Goal: Task Accomplishment & Management: Complete application form

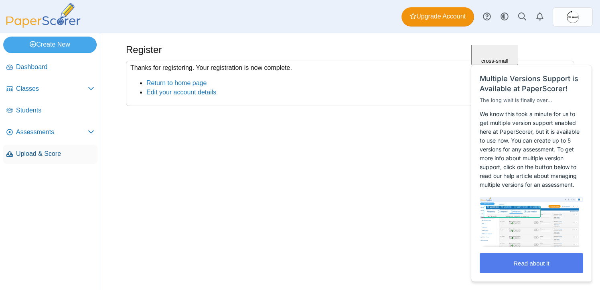
click at [60, 155] on span "Upload & Score" at bounding box center [55, 153] width 78 height 9
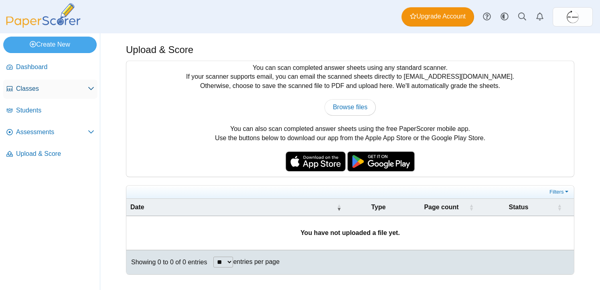
click at [92, 89] on use at bounding box center [91, 88] width 6 height 3
click at [92, 89] on icon at bounding box center [91, 89] width 6 height 6
click at [36, 135] on span "Assessments" at bounding box center [52, 132] width 72 height 9
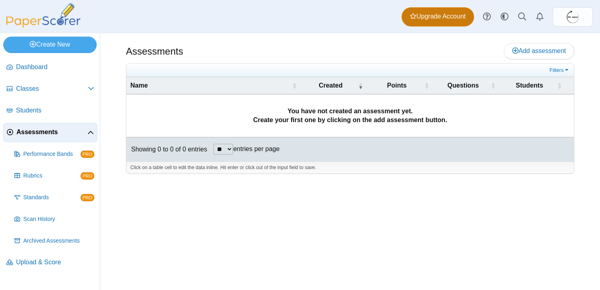
click at [430, 18] on span "Upgrade Account" at bounding box center [438, 16] width 56 height 9
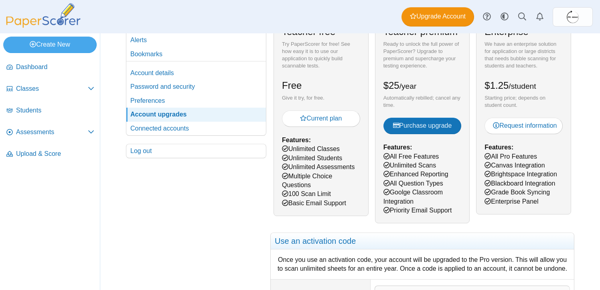
scroll to position [51, 0]
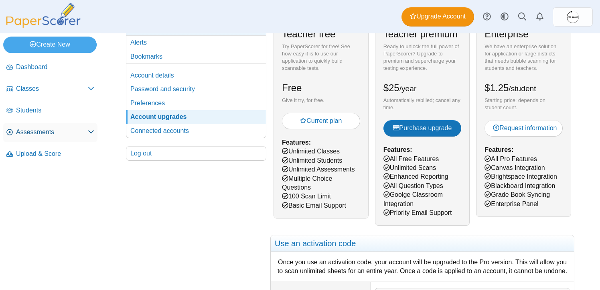
click at [85, 129] on span "Assessments" at bounding box center [52, 132] width 72 height 9
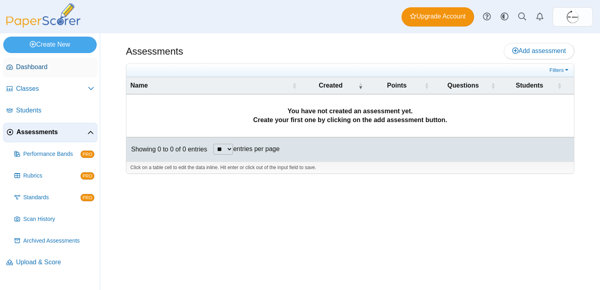
click at [87, 72] on link "Dashboard" at bounding box center [50, 67] width 94 height 19
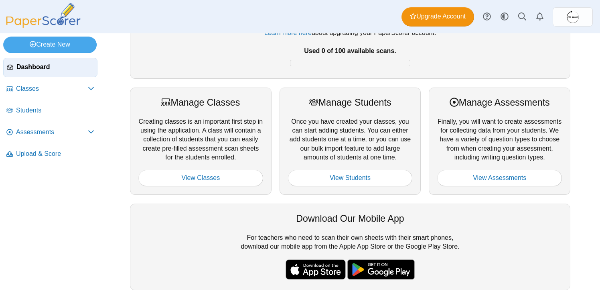
scroll to position [61, 0]
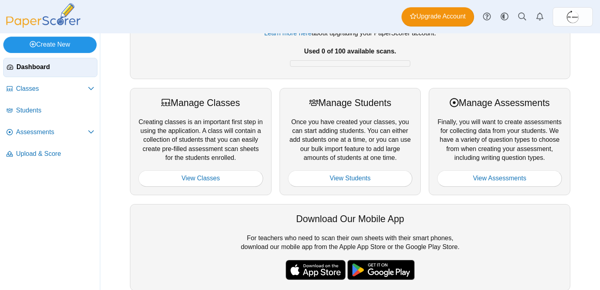
click at [61, 44] on link "Create New" at bounding box center [50, 45] width 94 height 16
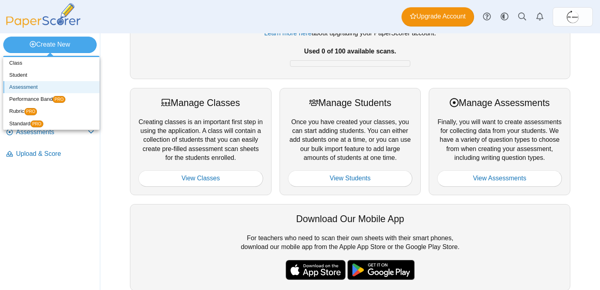
click at [31, 87] on link "Assessment" at bounding box center [51, 87] width 96 height 12
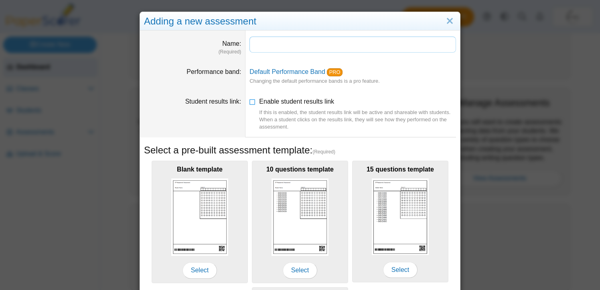
click at [275, 42] on input "Name" at bounding box center [353, 45] width 207 height 16
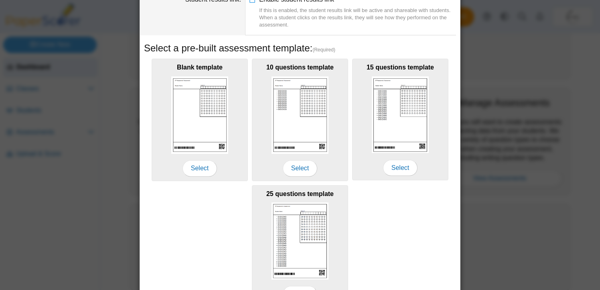
scroll to position [105, 0]
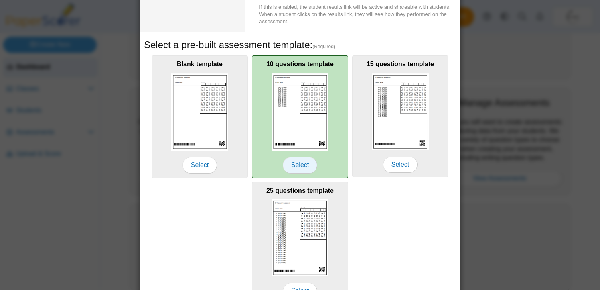
type input "**********"
click at [294, 163] on span "Select" at bounding box center [300, 165] width 35 height 16
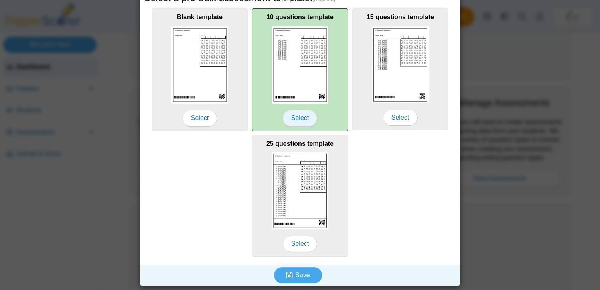
click at [303, 118] on span "Select" at bounding box center [300, 118] width 35 height 16
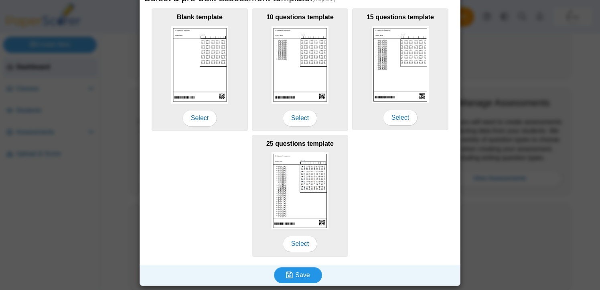
click at [296, 272] on span "Save" at bounding box center [302, 274] width 14 height 7
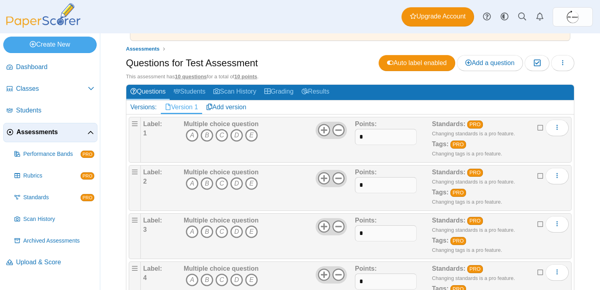
scroll to position [54, 0]
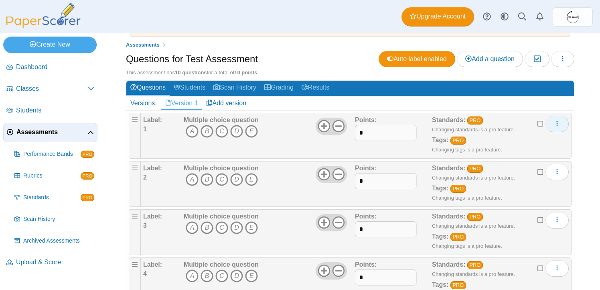
click at [559, 124] on icon "More options" at bounding box center [557, 123] width 6 height 6
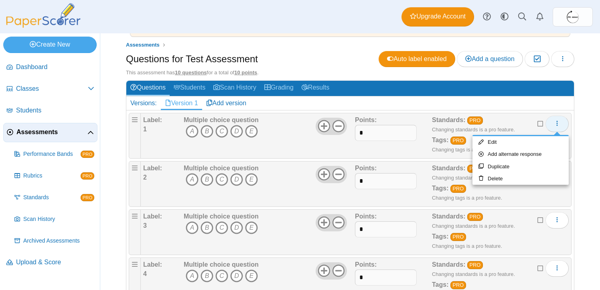
click at [559, 124] on icon "More options" at bounding box center [557, 123] width 6 height 6
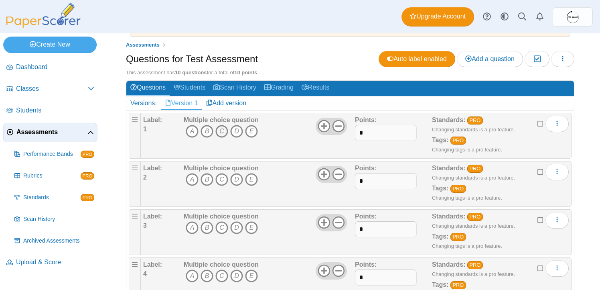
click at [222, 131] on icon "C" at bounding box center [222, 131] width 13 height 13
click at [205, 181] on icon "B" at bounding box center [207, 179] width 13 height 13
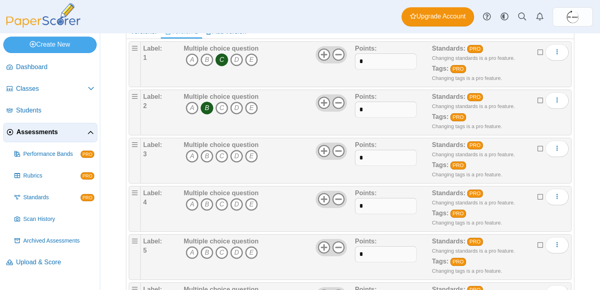
scroll to position [128, 0]
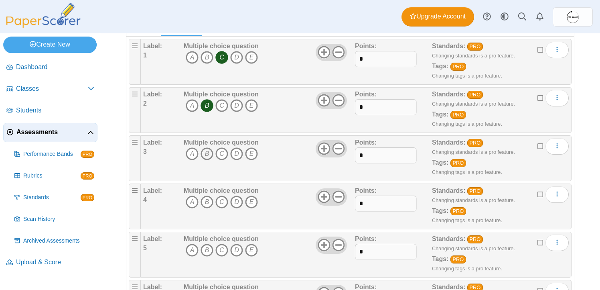
click at [208, 155] on icon "B" at bounding box center [207, 153] width 13 height 13
click at [220, 204] on icon "C" at bounding box center [222, 201] width 13 height 13
click at [222, 251] on icon "C" at bounding box center [222, 250] width 13 height 13
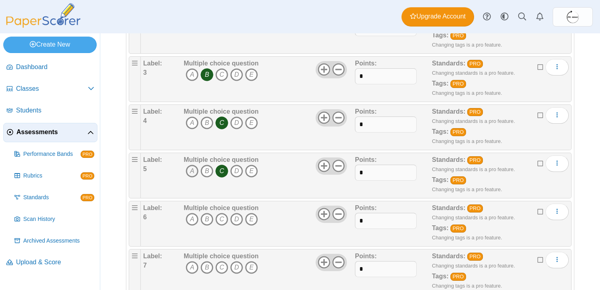
scroll to position [210, 0]
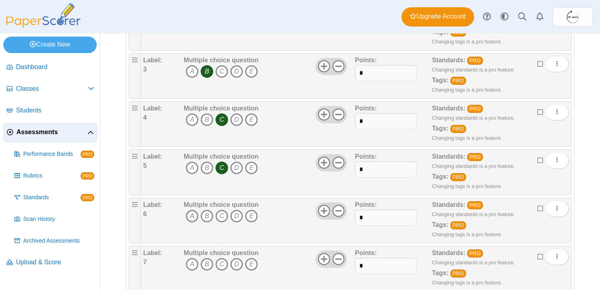
click at [190, 220] on icon "A" at bounding box center [192, 216] width 13 height 13
click at [193, 266] on icon "A" at bounding box center [192, 264] width 13 height 13
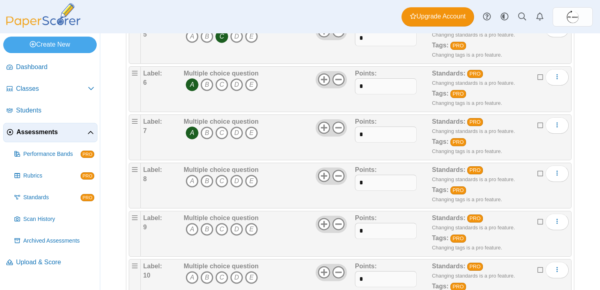
scroll to position [342, 0]
click at [193, 182] on icon "A" at bounding box center [192, 180] width 13 height 13
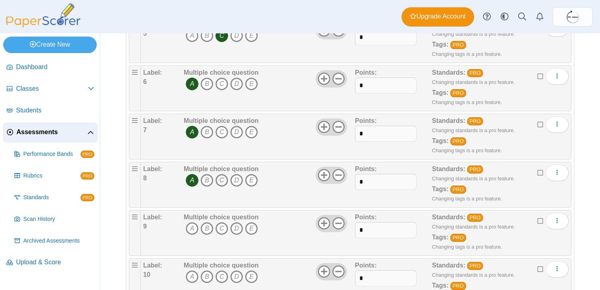
click at [219, 181] on icon "C" at bounding box center [222, 180] width 13 height 13
click at [220, 178] on icon "C" at bounding box center [222, 180] width 13 height 13
click at [193, 230] on icon "A" at bounding box center [192, 228] width 13 height 13
click at [207, 279] on icon "B" at bounding box center [207, 276] width 13 height 13
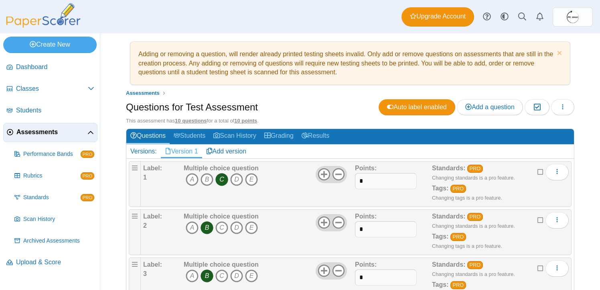
scroll to position [0, 0]
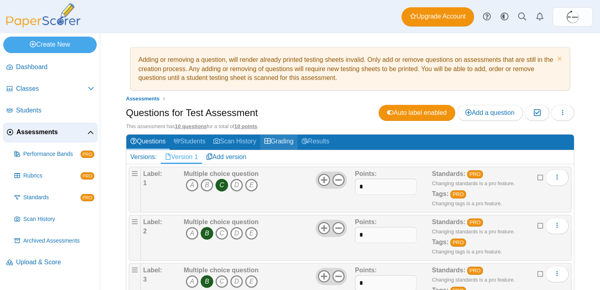
click at [281, 149] on link "Grading" at bounding box center [278, 141] width 37 height 15
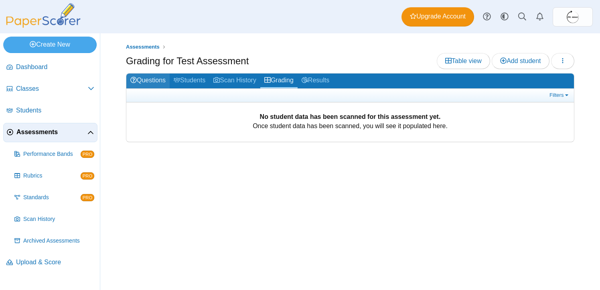
click at [158, 84] on link "Questions" at bounding box center [147, 80] width 43 height 15
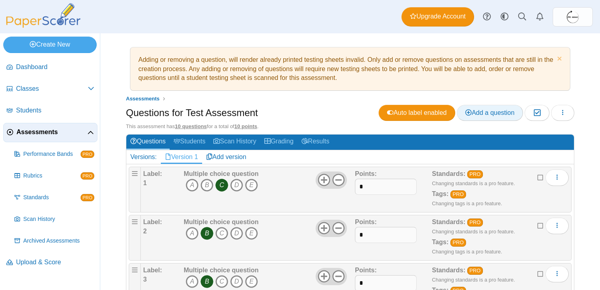
click at [475, 114] on span "Add a question" at bounding box center [490, 112] width 49 height 7
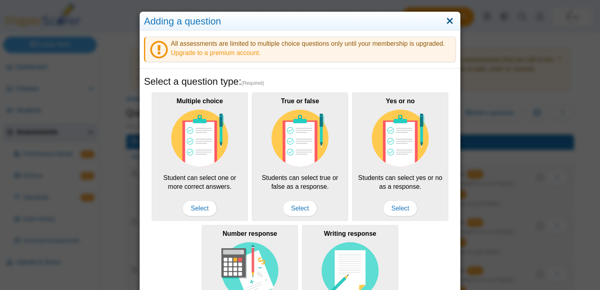
click at [450, 19] on link "Close" at bounding box center [450, 21] width 12 height 14
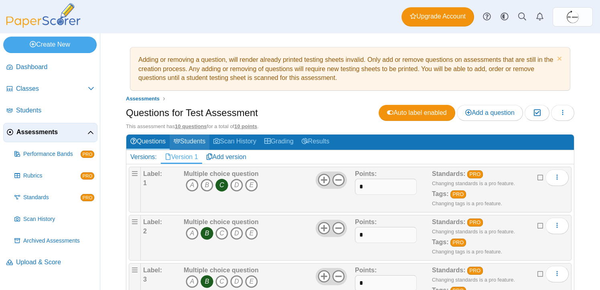
click at [194, 142] on link "Students" at bounding box center [190, 141] width 40 height 15
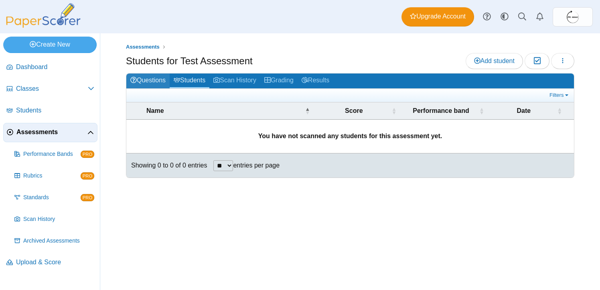
click at [163, 83] on link "Questions" at bounding box center [147, 80] width 43 height 15
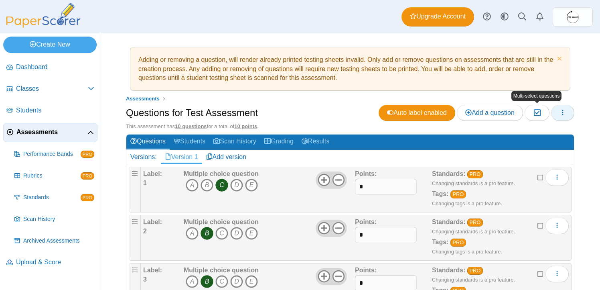
click at [566, 112] on icon "button" at bounding box center [563, 112] width 6 height 6
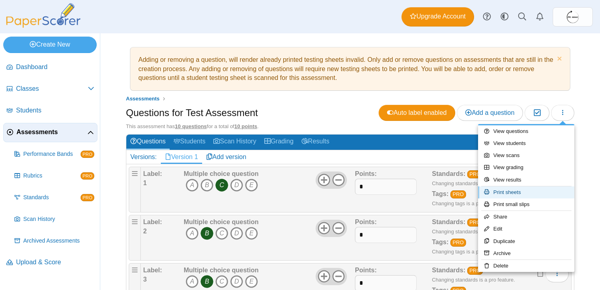
click at [522, 191] on link "Print sheets" at bounding box center [526, 192] width 96 height 12
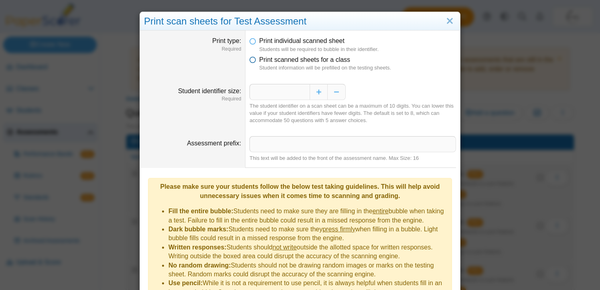
click at [254, 60] on icon at bounding box center [253, 58] width 6 height 6
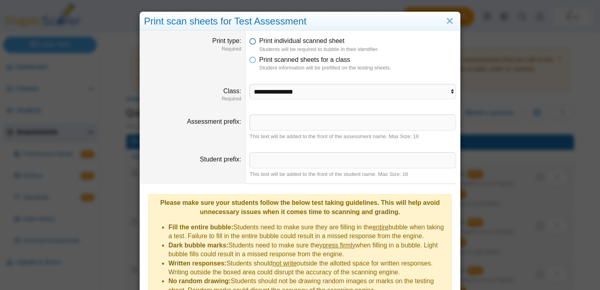
click at [252, 42] on icon at bounding box center [253, 40] width 6 height 6
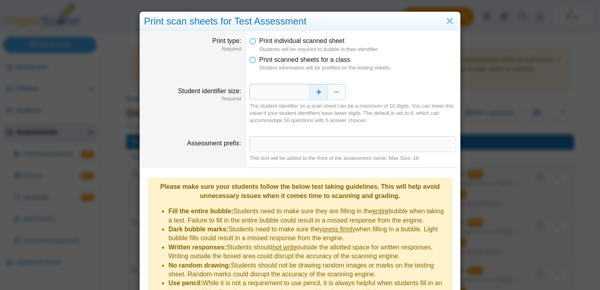
click at [324, 94] on button "Increase" at bounding box center [319, 92] width 18 height 16
type input "*"
click at [322, 142] on input "Assessment prefix" at bounding box center [353, 144] width 207 height 16
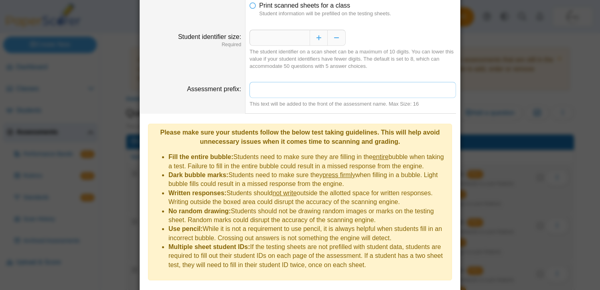
scroll to position [69, 0]
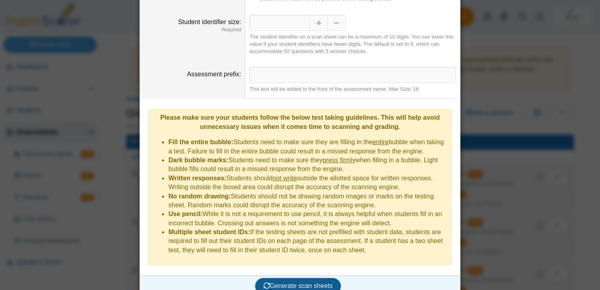
click at [296, 282] on span "Generate scan sheets" at bounding box center [298, 285] width 69 height 7
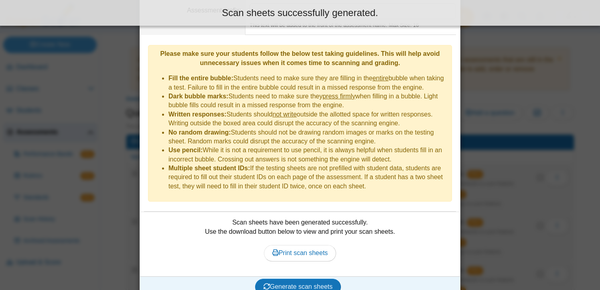
scroll to position [134, 0]
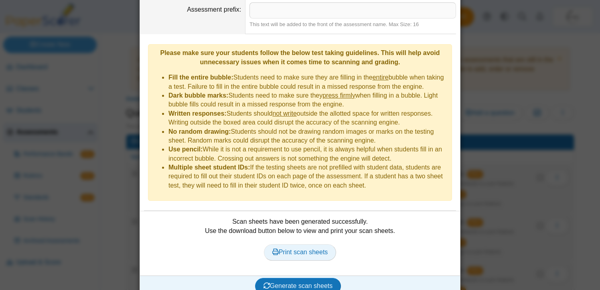
click at [305, 248] on span "Print scan sheets" at bounding box center [301, 251] width 56 height 7
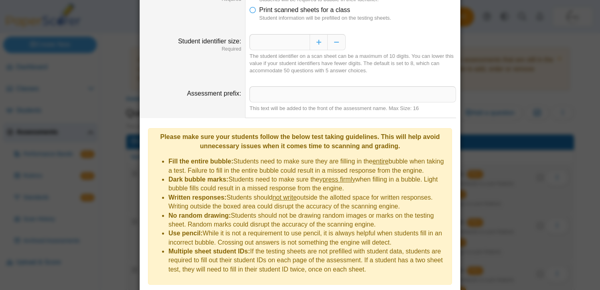
scroll to position [0, 0]
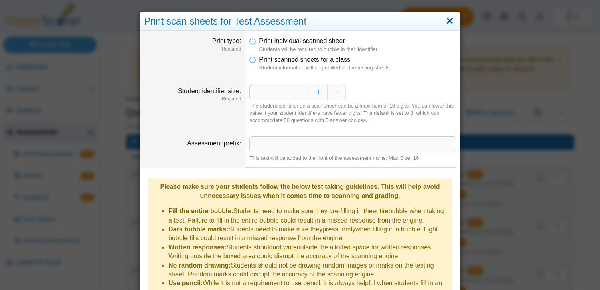
click at [451, 22] on link "Close" at bounding box center [450, 21] width 12 height 14
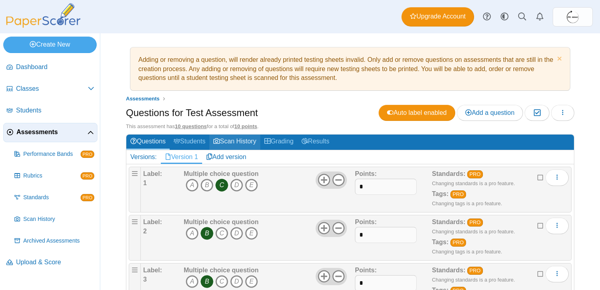
click at [228, 140] on link "Scan History" at bounding box center [235, 141] width 51 height 15
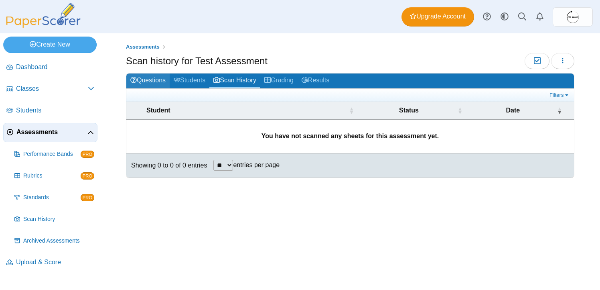
click at [147, 85] on link "Questions" at bounding box center [147, 80] width 43 height 15
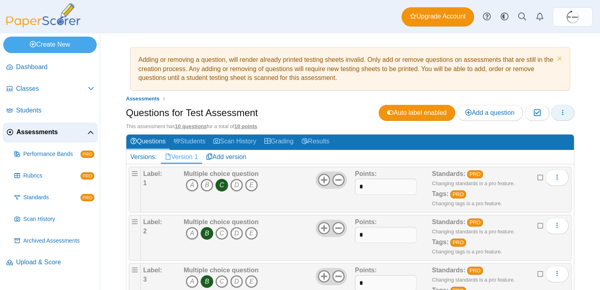
click at [565, 111] on icon "button" at bounding box center [563, 112] width 6 height 6
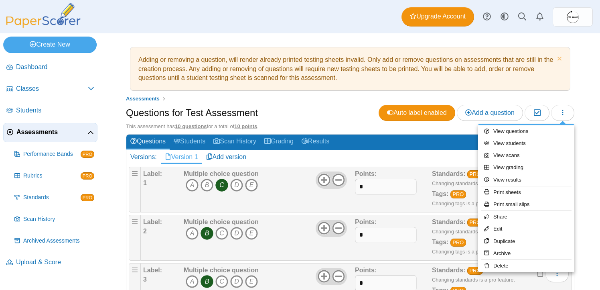
click at [293, 107] on div "Questions for Test Assessment Auto label enabled Add a question Moderation 0" at bounding box center [350, 114] width 449 height 18
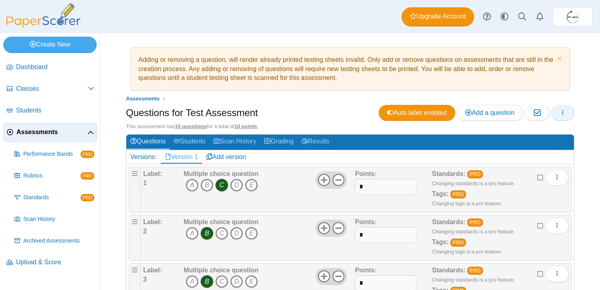
click at [565, 114] on icon "button" at bounding box center [563, 112] width 6 height 6
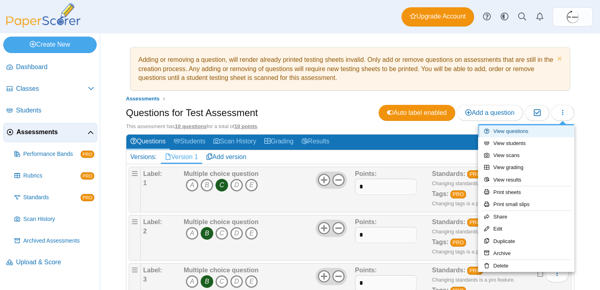
click at [526, 130] on link "View questions" at bounding box center [526, 131] width 96 height 12
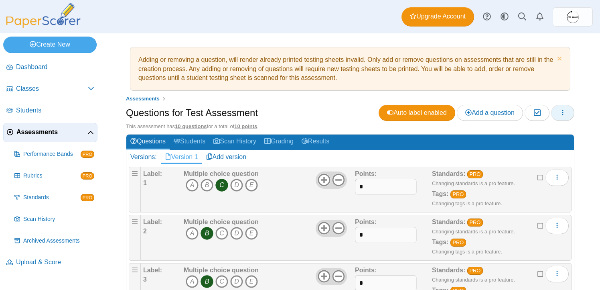
click at [566, 116] on button "button" at bounding box center [562, 113] width 23 height 16
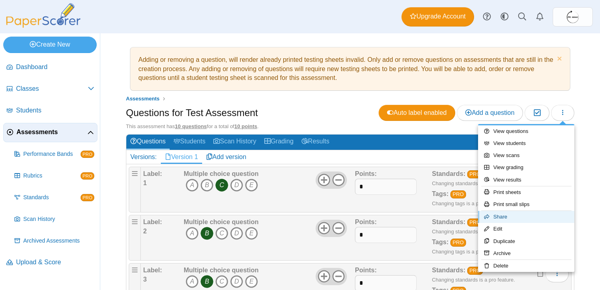
click at [535, 217] on link "Share" at bounding box center [526, 217] width 96 height 12
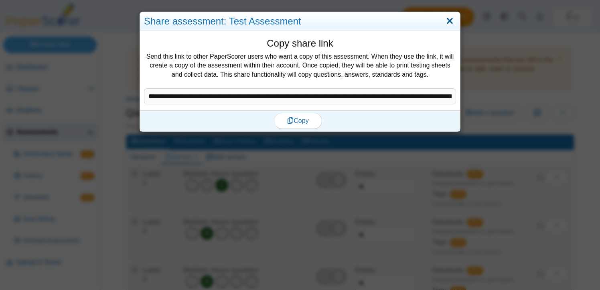
click at [453, 21] on link "Close" at bounding box center [450, 21] width 12 height 14
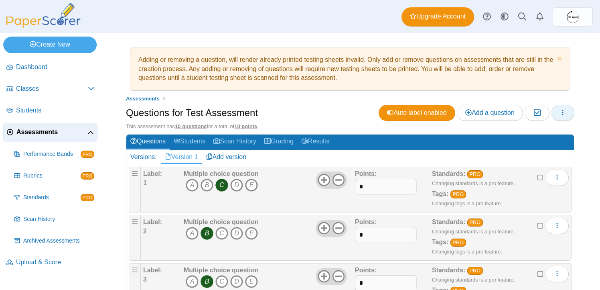
click at [563, 112] on icon "button" at bounding box center [563, 112] width 6 height 6
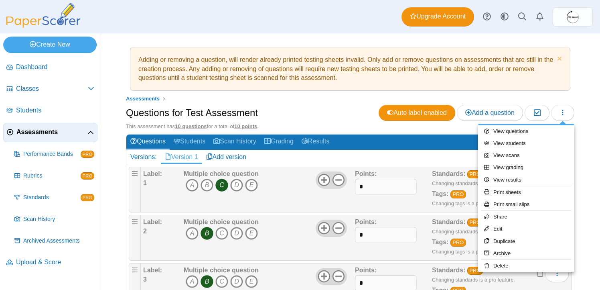
click at [587, 145] on div "Adding or removing a question, will render already printed testing sheets inval…" at bounding box center [350, 161] width 500 height 256
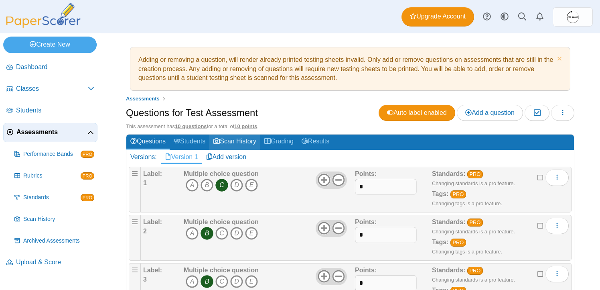
click at [237, 146] on link "Scan History" at bounding box center [235, 141] width 51 height 15
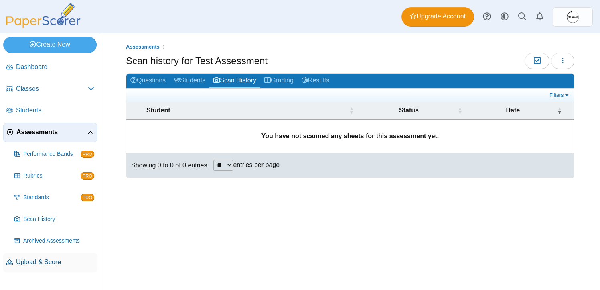
click at [42, 258] on span "Upload & Score" at bounding box center [55, 262] width 78 height 9
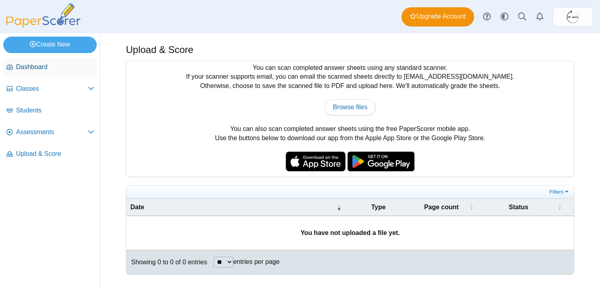
click at [47, 65] on span "Dashboard" at bounding box center [55, 67] width 78 height 9
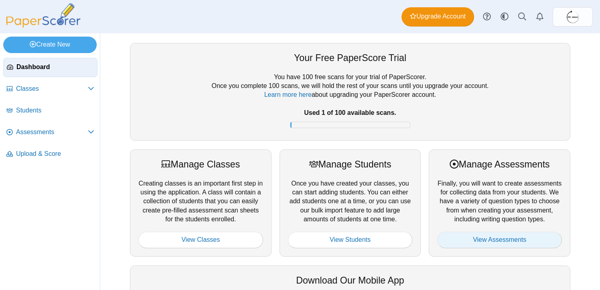
click at [476, 248] on link "View Assessments" at bounding box center [499, 240] width 125 height 16
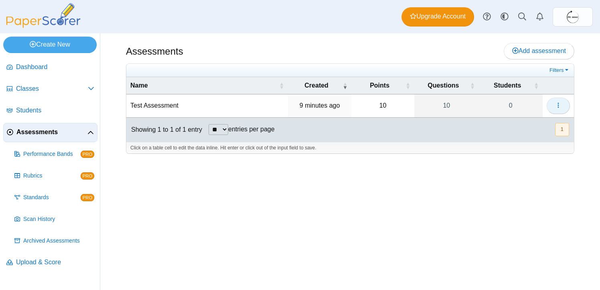
click at [561, 103] on icon "button" at bounding box center [558, 105] width 6 height 6
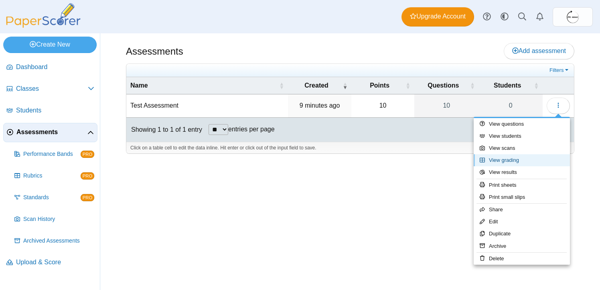
click at [513, 161] on link "View grading" at bounding box center [522, 160] width 96 height 12
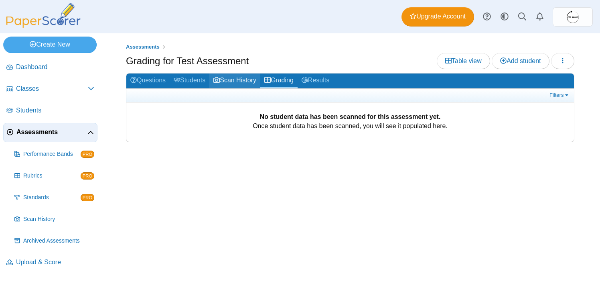
click at [236, 81] on link "Scan History" at bounding box center [235, 80] width 51 height 15
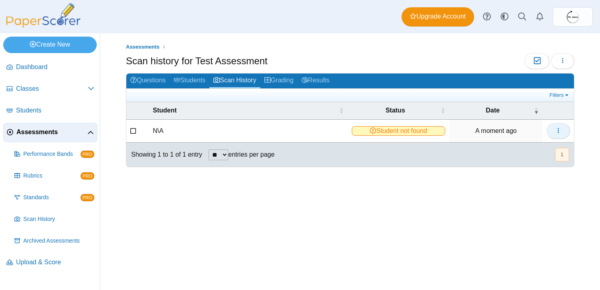
click at [558, 135] on button "button" at bounding box center [558, 131] width 23 height 16
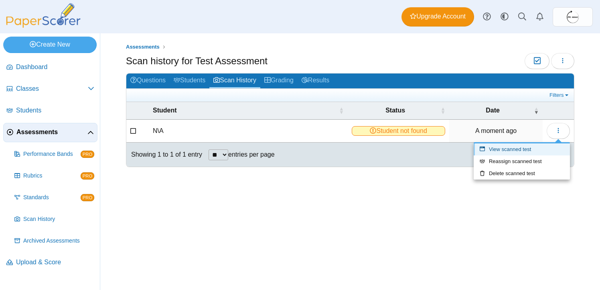
click at [535, 147] on link "View scanned test" at bounding box center [522, 149] width 96 height 12
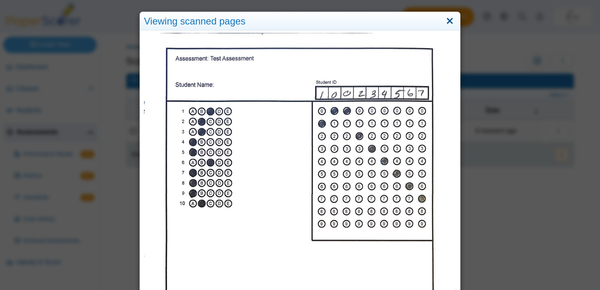
click at [448, 25] on link "Close" at bounding box center [450, 21] width 12 height 14
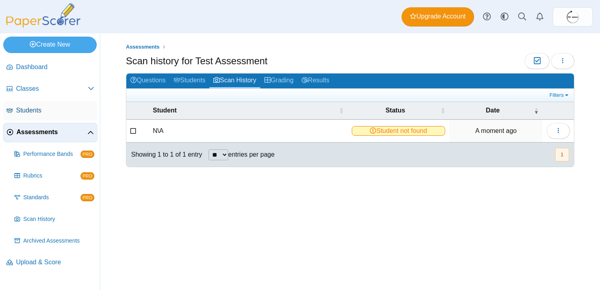
click at [39, 111] on span "Students" at bounding box center [55, 110] width 78 height 9
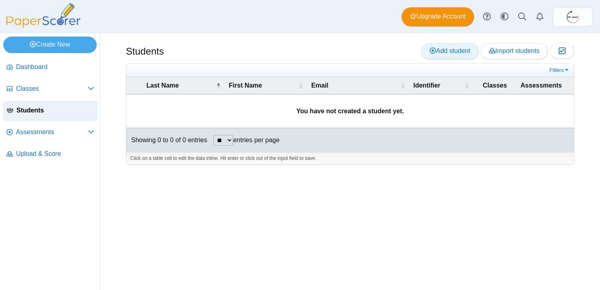
click at [443, 54] on span "Add student" at bounding box center [450, 50] width 41 height 7
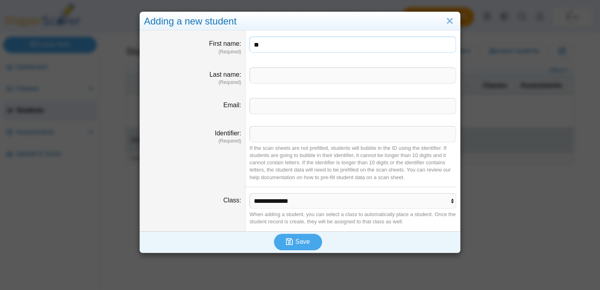
type input "*"
type input "****"
click at [285, 79] on input "Last name" at bounding box center [353, 75] width 207 height 16
type input "***"
click at [269, 136] on input "Identifier" at bounding box center [353, 134] width 207 height 16
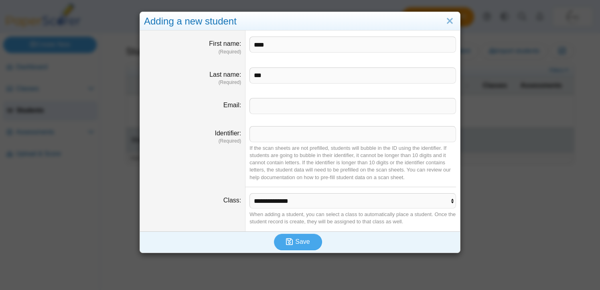
click at [269, 163] on div "If the scan sheets are not prefilled, students will bubble in the ID using the …" at bounding box center [353, 162] width 207 height 37
click at [284, 130] on input "Identifier" at bounding box center [353, 134] width 207 height 16
type input "*********"
click at [281, 201] on select "**********" at bounding box center [353, 200] width 207 height 15
click at [295, 246] on icon "submit" at bounding box center [290, 241] width 9 height 9
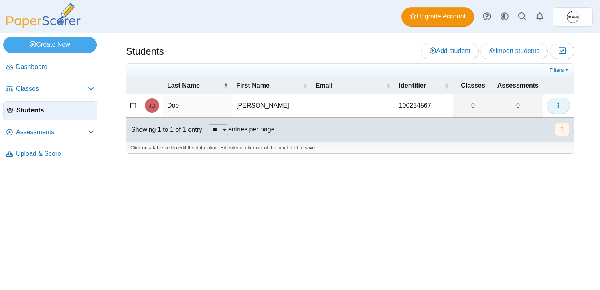
click at [568, 104] on button "button" at bounding box center [558, 106] width 23 height 16
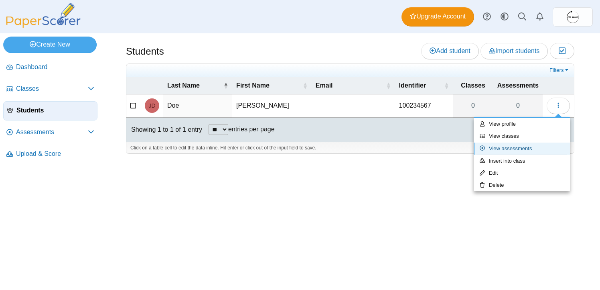
click at [508, 149] on link "View assessments" at bounding box center [522, 148] width 96 height 12
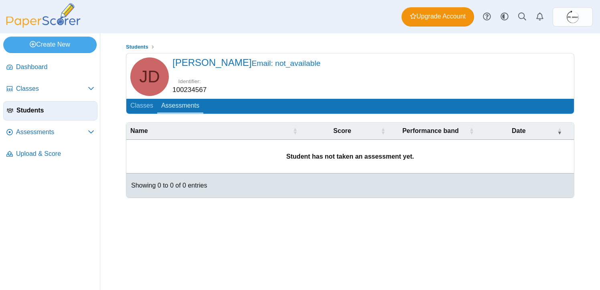
click at [252, 82] on div "Identifier: 100234567" at bounding box center [373, 86] width 400 height 19
click at [35, 111] on span "Students" at bounding box center [54, 110] width 77 height 9
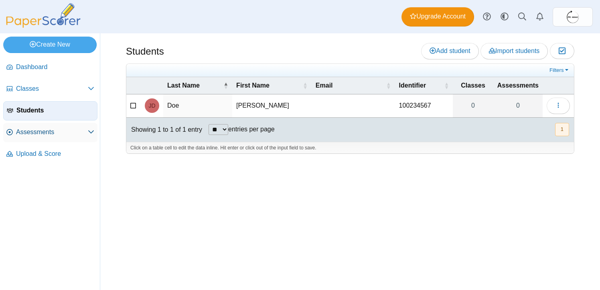
click at [91, 134] on icon at bounding box center [91, 131] width 6 height 6
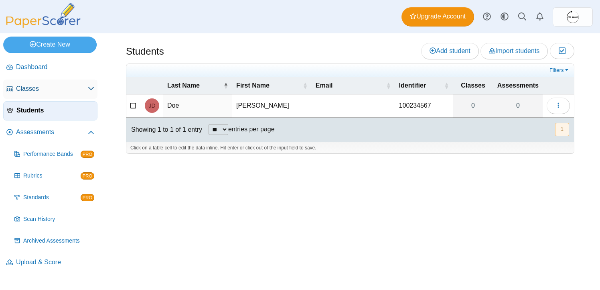
click at [38, 85] on span "Classes" at bounding box center [52, 88] width 72 height 9
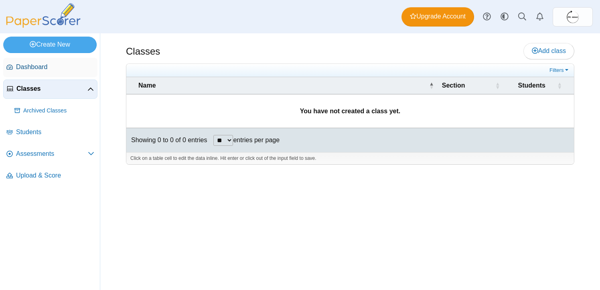
click at [50, 67] on span "Dashboard" at bounding box center [55, 67] width 78 height 9
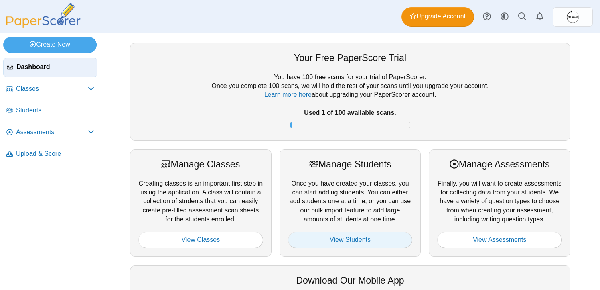
click at [362, 244] on link "View Students" at bounding box center [350, 240] width 125 height 16
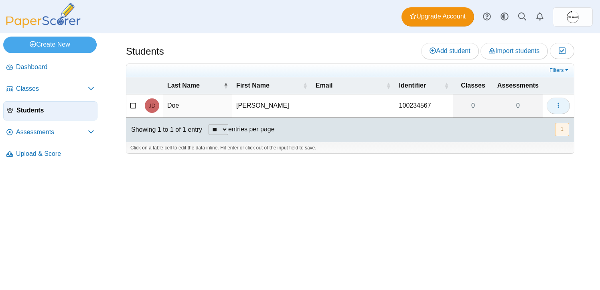
click at [551, 105] on button "button" at bounding box center [558, 106] width 23 height 16
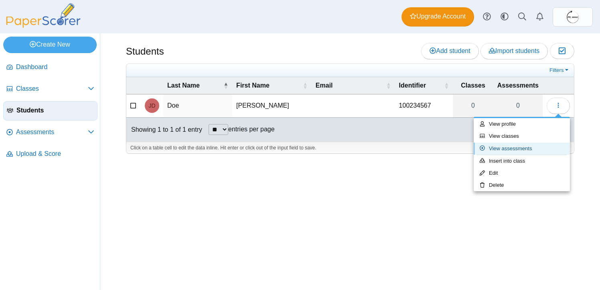
click at [495, 147] on link "View assessments" at bounding box center [522, 148] width 96 height 12
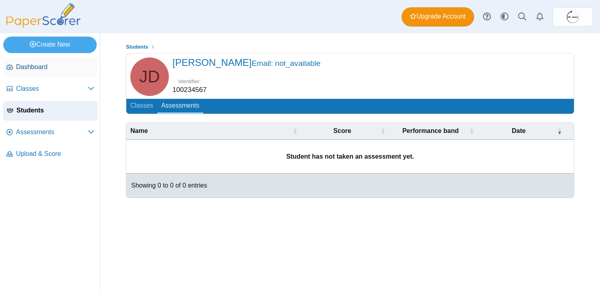
click at [27, 68] on span "Dashboard" at bounding box center [55, 67] width 78 height 9
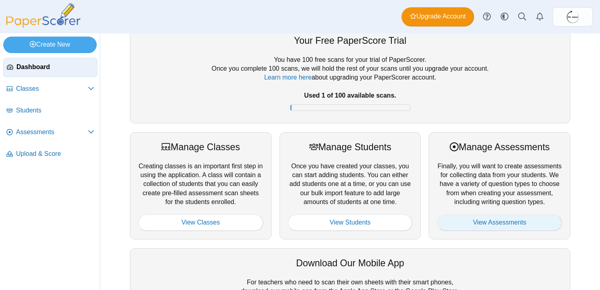
scroll to position [22, 0]
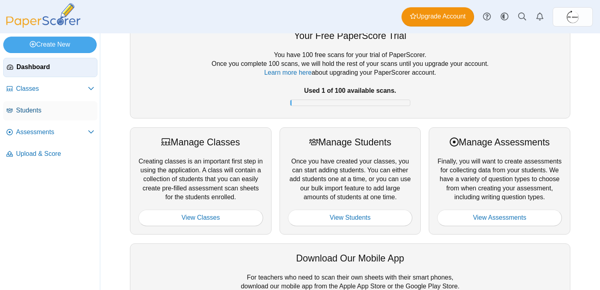
click at [45, 107] on span "Students" at bounding box center [55, 110] width 78 height 9
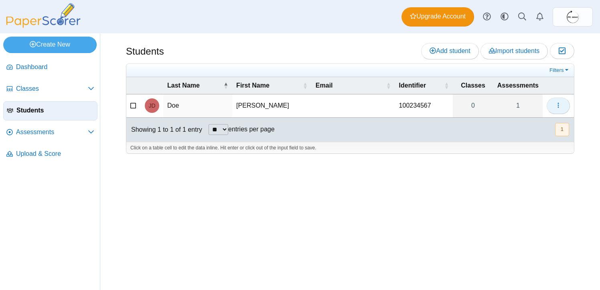
click at [558, 106] on use "button" at bounding box center [558, 105] width 1 height 5
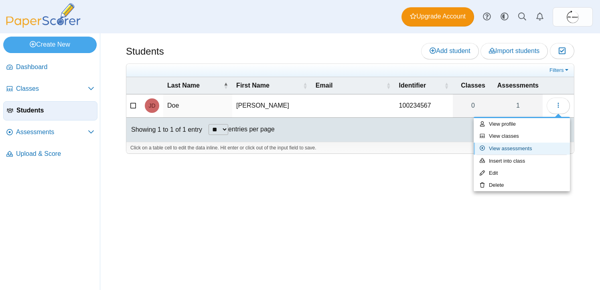
click at [512, 150] on link "View assessments" at bounding box center [522, 148] width 96 height 12
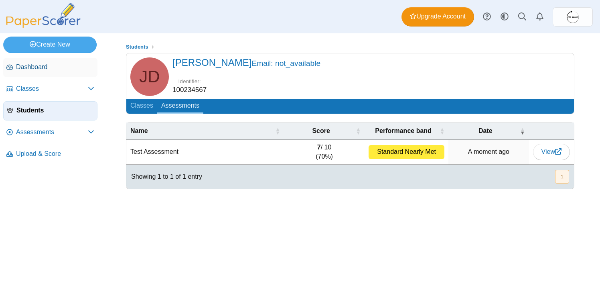
click at [48, 69] on span "Dashboard" at bounding box center [55, 67] width 78 height 9
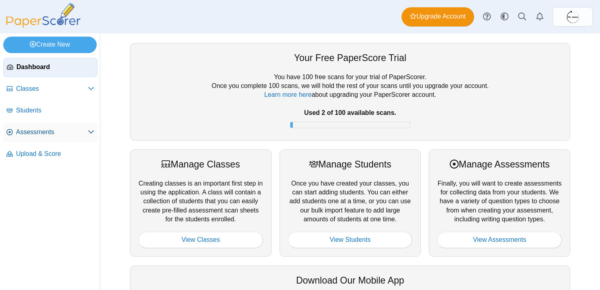
click at [37, 133] on span "Assessments" at bounding box center [52, 132] width 72 height 9
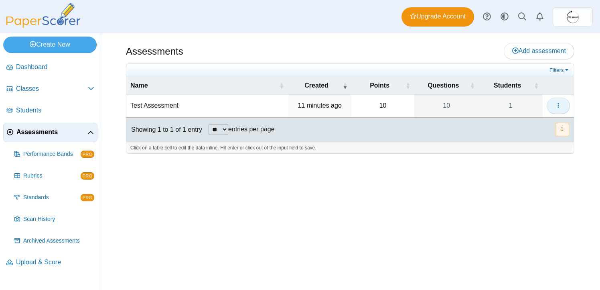
click at [564, 104] on button "button" at bounding box center [558, 106] width 23 height 16
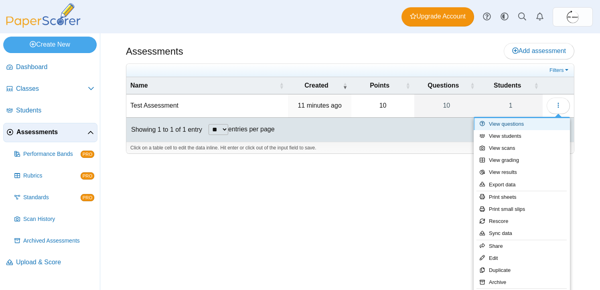
click at [519, 126] on link "View questions" at bounding box center [522, 124] width 96 height 12
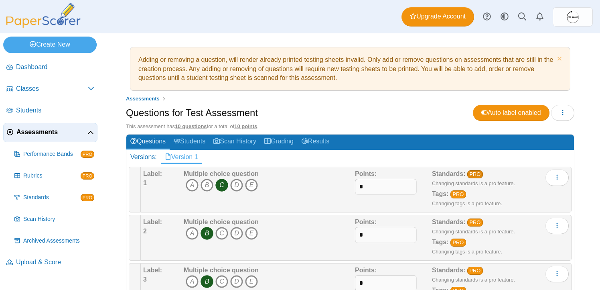
click at [477, 175] on link "PRO" at bounding box center [476, 174] width 16 height 8
click at [47, 22] on img at bounding box center [43, 15] width 80 height 24
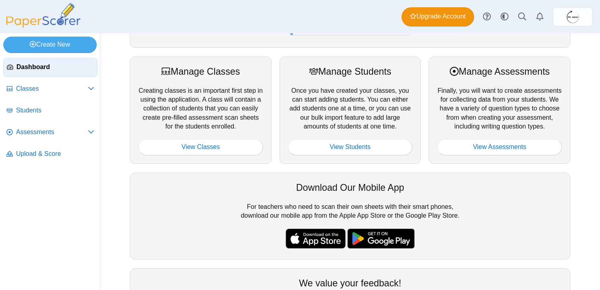
scroll to position [96, 0]
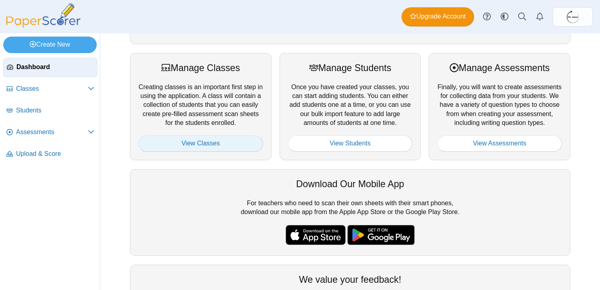
click at [205, 149] on link "View Classes" at bounding box center [200, 143] width 125 height 16
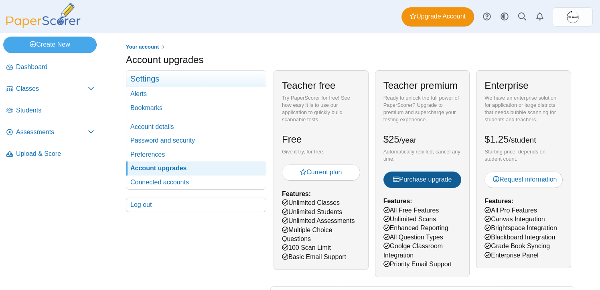
click at [423, 182] on span "Purchase upgrade" at bounding box center [422, 179] width 59 height 7
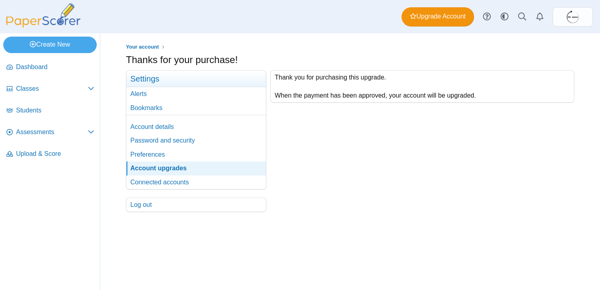
click at [524, 109] on div "Thank you for purchasing this upgrade. When the payment has been approved, your…" at bounding box center [420, 141] width 308 height 142
click at [45, 73] on link "Dashboard" at bounding box center [50, 67] width 94 height 19
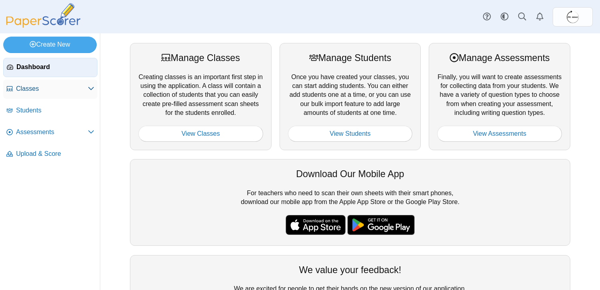
click at [35, 90] on span "Classes" at bounding box center [52, 88] width 72 height 9
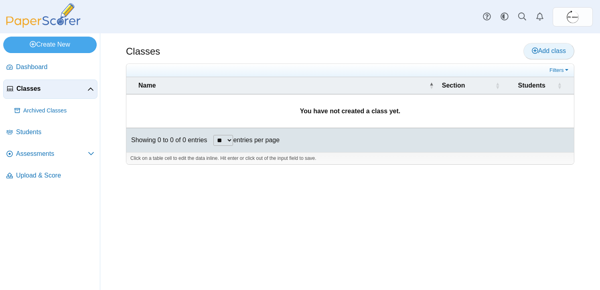
click at [539, 53] on span "Add class" at bounding box center [549, 50] width 34 height 7
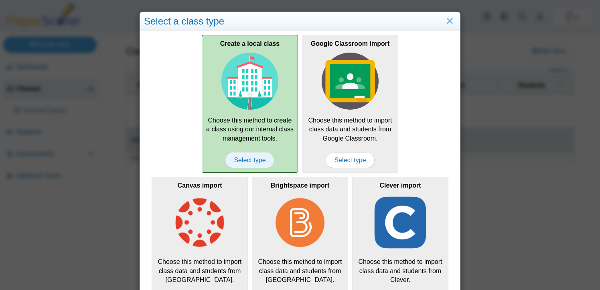
click at [254, 160] on span "Select type" at bounding box center [250, 160] width 49 height 16
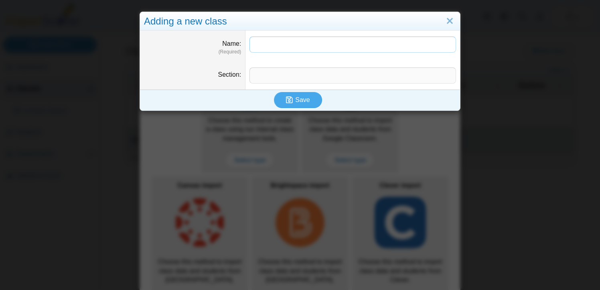
click at [293, 46] on input "Name" at bounding box center [353, 45] width 207 height 16
click at [263, 74] on input "Section" at bounding box center [353, 75] width 207 height 16
click at [273, 51] on input "Name" at bounding box center [353, 45] width 207 height 16
type input "*"
click at [269, 78] on input "Section" at bounding box center [353, 75] width 207 height 16
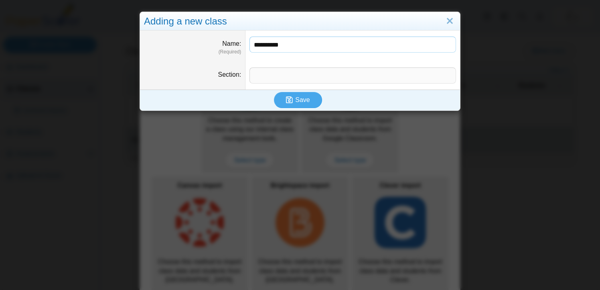
click at [287, 47] on input "**********" at bounding box center [353, 45] width 207 height 16
type input "**********"
click at [277, 75] on input "Section" at bounding box center [353, 75] width 207 height 16
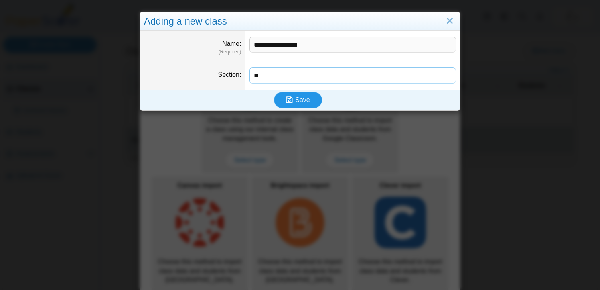
type input "**"
click at [301, 98] on span "Save" at bounding box center [302, 99] width 14 height 7
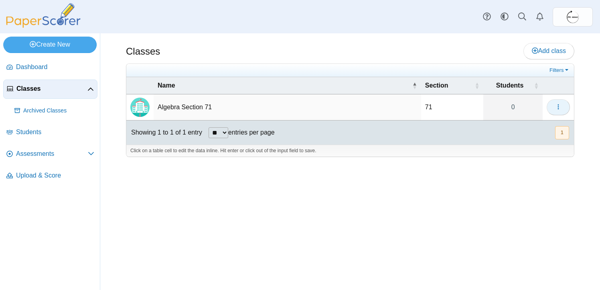
click at [561, 108] on icon "button" at bounding box center [558, 107] width 6 height 6
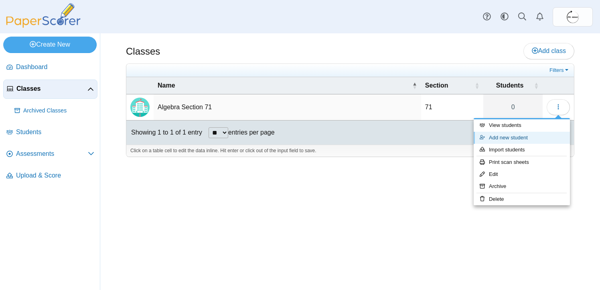
click at [522, 140] on link "Add new student" at bounding box center [522, 138] width 96 height 12
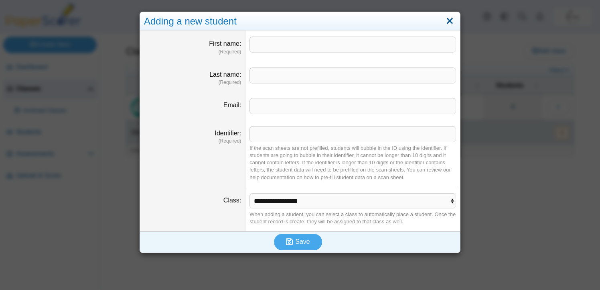
click at [452, 20] on link "Close" at bounding box center [450, 21] width 12 height 14
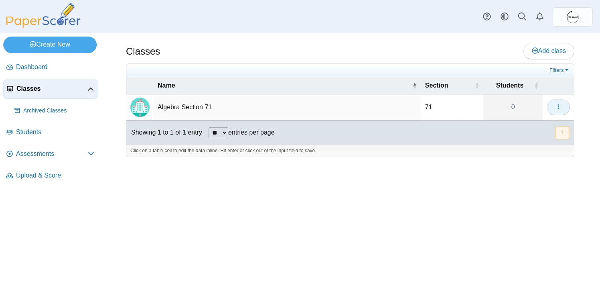
click at [558, 108] on use "button" at bounding box center [558, 106] width 1 height 5
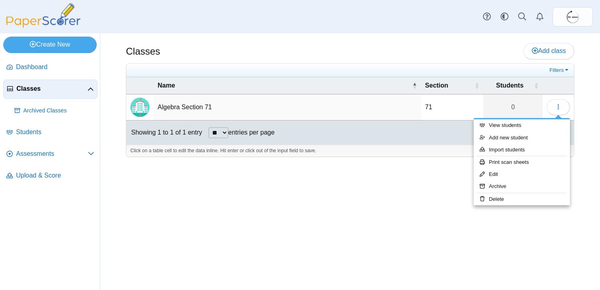
click at [195, 105] on td "Algebra Section 71" at bounding box center [288, 107] width 268 height 26
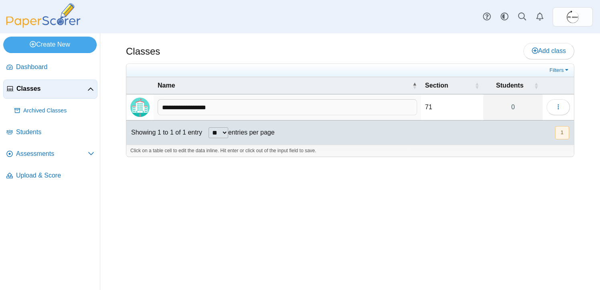
click at [226, 104] on input "**********" at bounding box center [288, 107] width 260 height 16
type input "**********"
click at [433, 106] on td "71" at bounding box center [452, 107] width 62 height 26
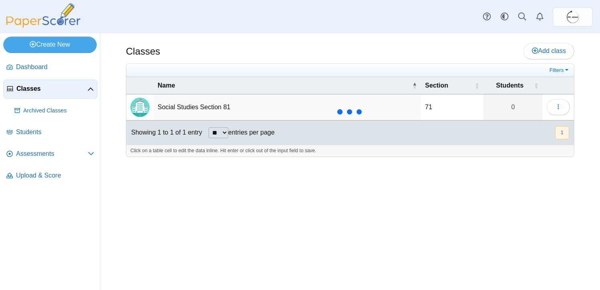
click at [429, 108] on td "71" at bounding box center [452, 107] width 62 height 26
click at [433, 107] on input "**" at bounding box center [452, 107] width 54 height 16
type input "**"
click at [474, 52] on div "Classes Add class" at bounding box center [350, 52] width 449 height 18
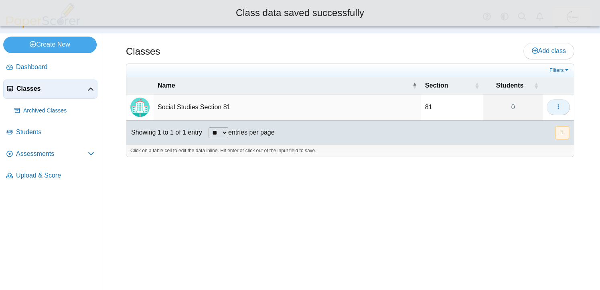
click at [558, 108] on icon "button" at bounding box center [558, 107] width 6 height 6
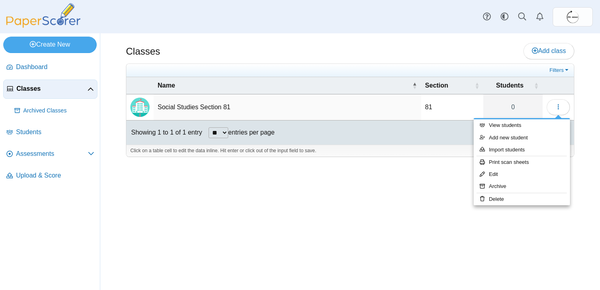
click at [467, 43] on div "Classes Add class" at bounding box center [350, 52] width 449 height 18
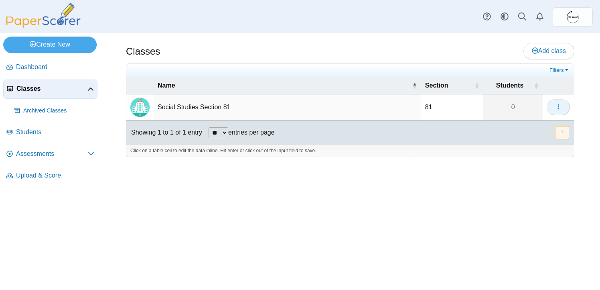
click at [558, 107] on icon "button" at bounding box center [558, 107] width 6 height 6
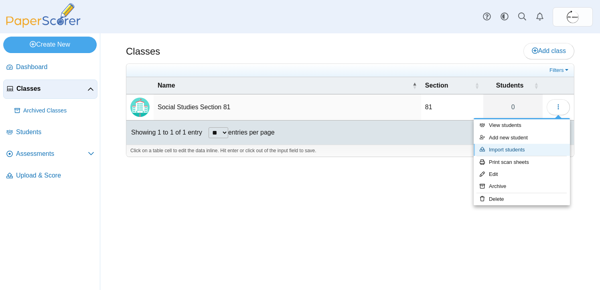
click at [517, 151] on link "Import students" at bounding box center [522, 150] width 96 height 12
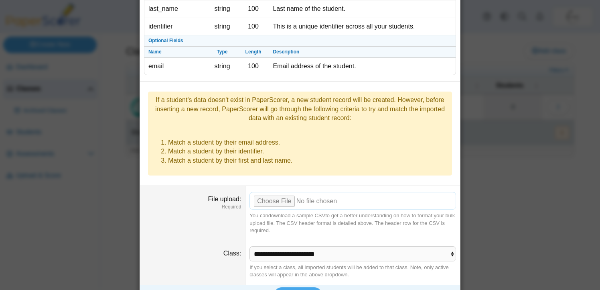
scroll to position [83, 0]
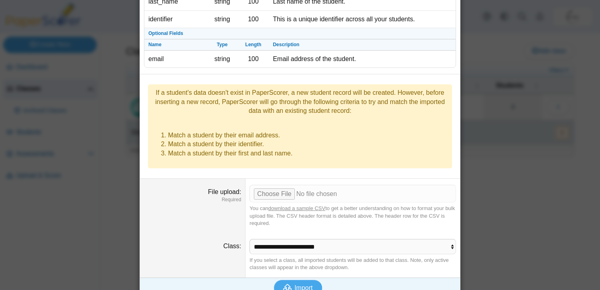
click at [517, 121] on div "Bulk import students Required Fields Name Type Length Description first_name st…" at bounding box center [300, 145] width 600 height 290
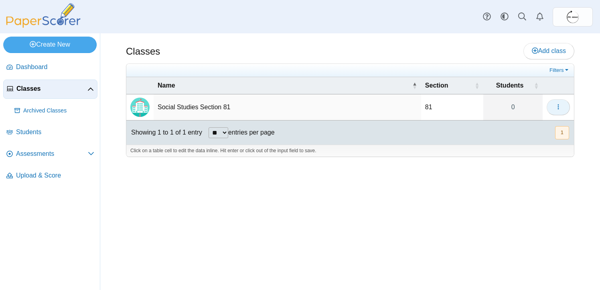
click at [557, 109] on icon "button" at bounding box center [558, 107] width 6 height 6
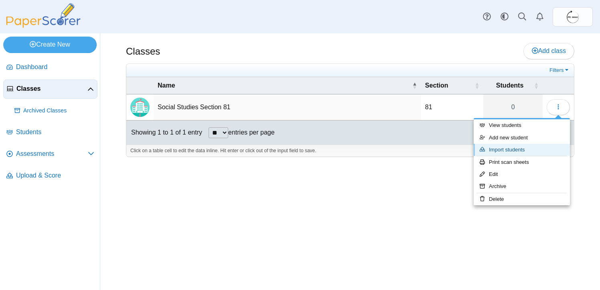
click at [513, 147] on link "Import students" at bounding box center [522, 150] width 96 height 12
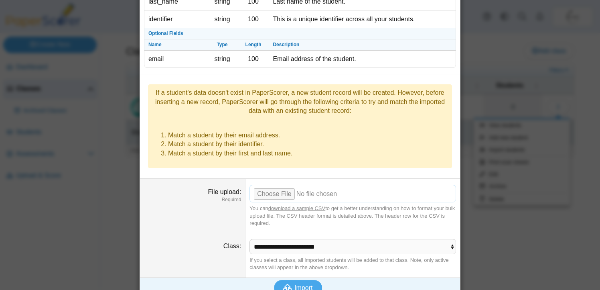
click at [277, 185] on input "File upload" at bounding box center [353, 194] width 207 height 18
click at [287, 185] on input "File upload" at bounding box center [353, 194] width 207 height 18
type input "**********"
click at [447, 185] on input "File upload" at bounding box center [353, 194] width 207 height 18
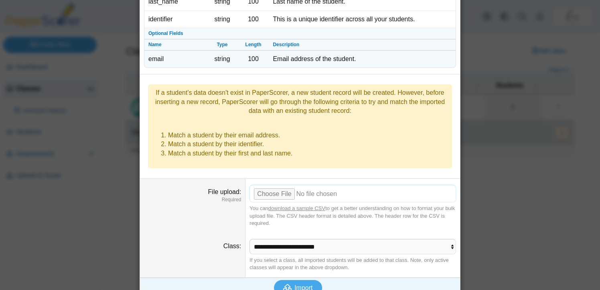
scroll to position [0, 0]
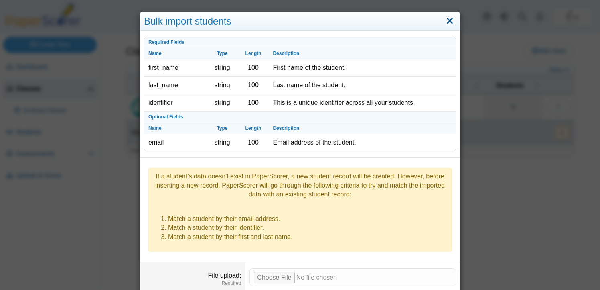
click at [452, 16] on link "Close" at bounding box center [450, 21] width 12 height 14
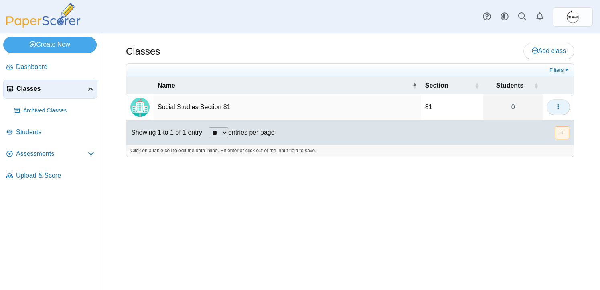
click at [563, 107] on button "button" at bounding box center [558, 107] width 23 height 16
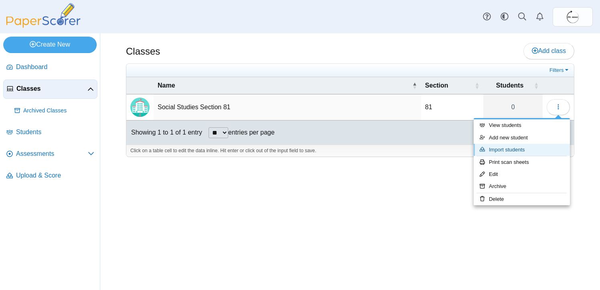
click at [518, 152] on link "Import students" at bounding box center [522, 150] width 96 height 12
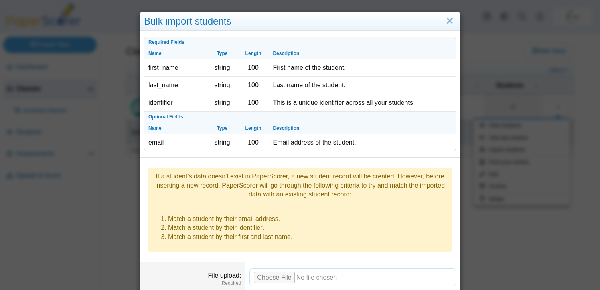
click at [273, 268] on input "File upload" at bounding box center [353, 277] width 207 height 18
type input "**********"
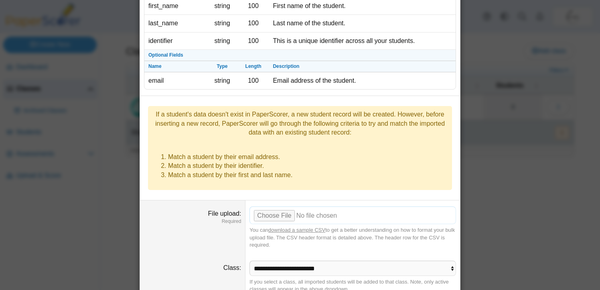
scroll to position [83, 0]
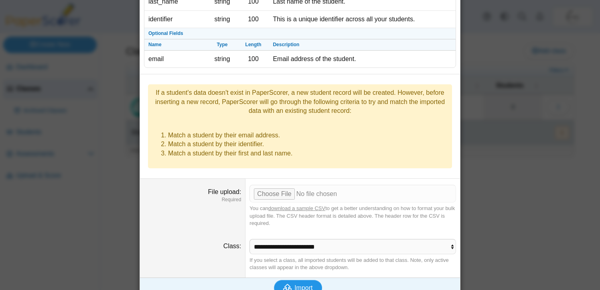
click at [307, 284] on span "Import" at bounding box center [304, 287] width 18 height 7
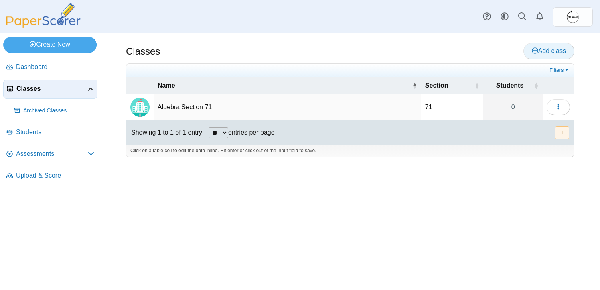
click at [541, 55] on link "Add class" at bounding box center [549, 51] width 51 height 16
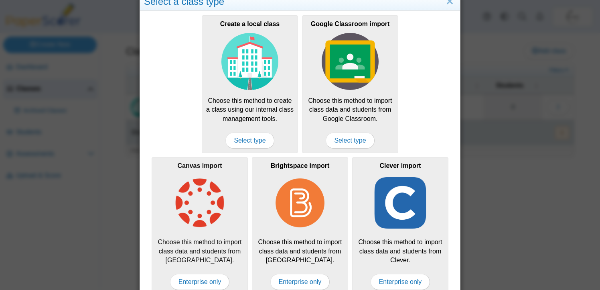
scroll to position [33, 0]
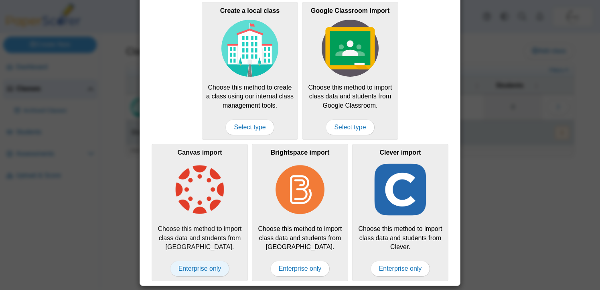
click at [206, 267] on span "Enterprise only" at bounding box center [200, 268] width 60 height 16
click at [190, 271] on span "Enterprise only" at bounding box center [200, 268] width 60 height 16
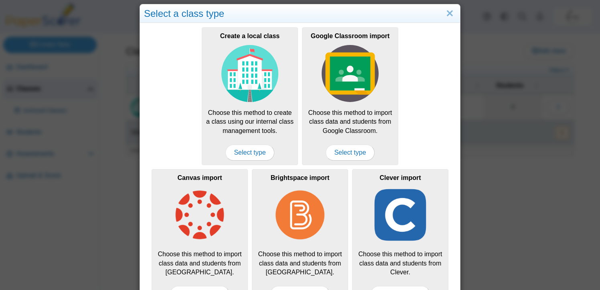
scroll to position [0, 0]
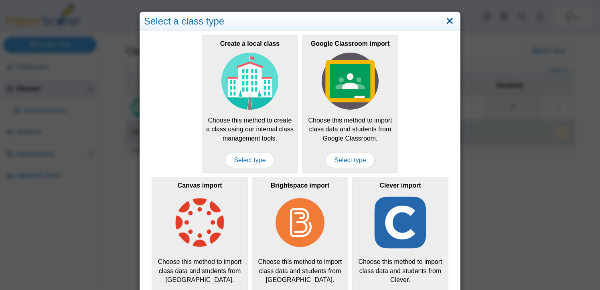
click at [451, 17] on link "Close" at bounding box center [450, 21] width 12 height 14
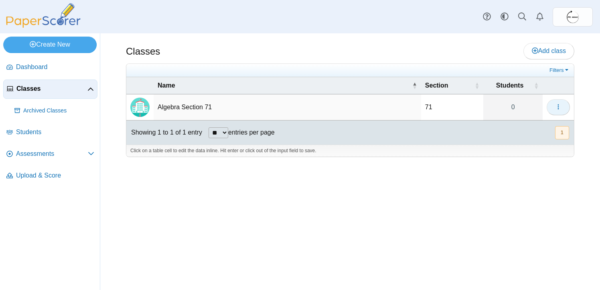
click at [563, 102] on button "button" at bounding box center [558, 107] width 23 height 16
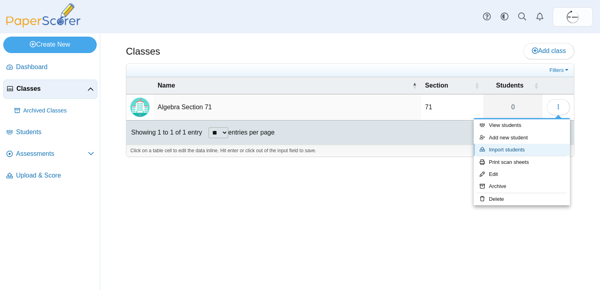
click at [526, 145] on link "Import students" at bounding box center [522, 150] width 96 height 12
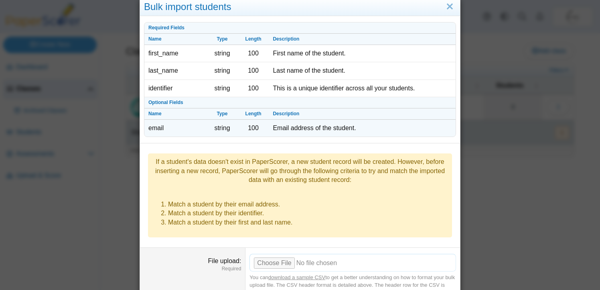
scroll to position [17, 0]
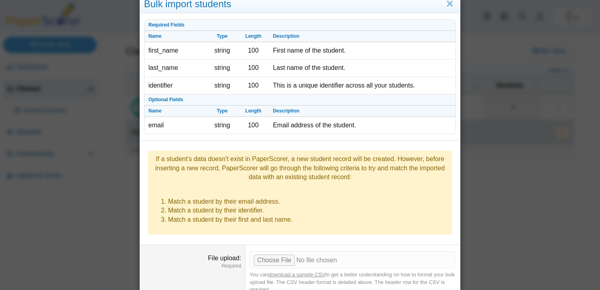
click at [312, 271] on link "download a sample CSV" at bounding box center [297, 274] width 57 height 6
click at [458, 50] on dd "Required Fields Name Type Length Description first_name string 100 First name o…" at bounding box center [300, 78] width 320 height 124
click at [535, 53] on div "Bulk import students Required Fields Name Type Length Description first_name st…" at bounding box center [300, 145] width 600 height 290
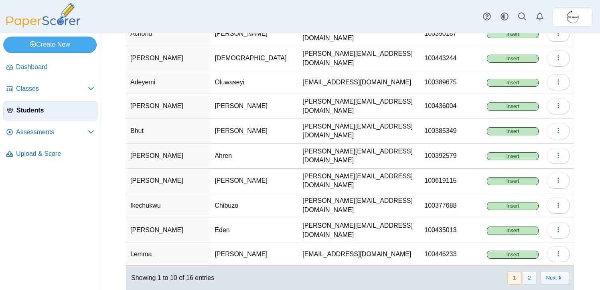
scroll to position [87, 0]
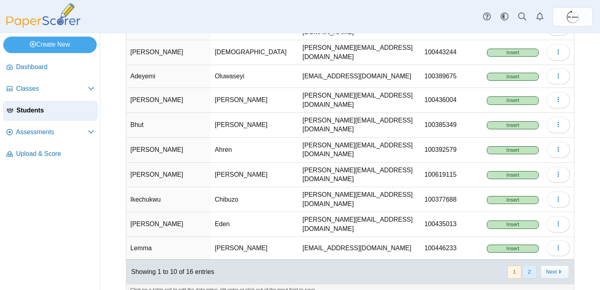
click at [528, 265] on button "2" at bounding box center [530, 271] width 14 height 13
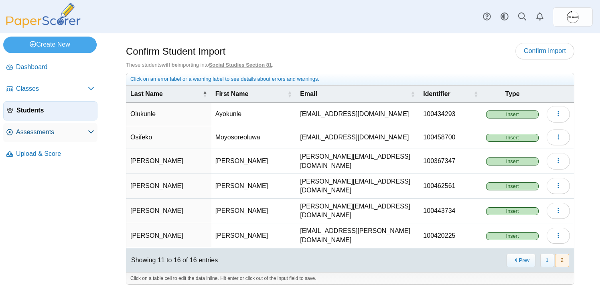
click at [91, 134] on icon at bounding box center [91, 131] width 6 height 6
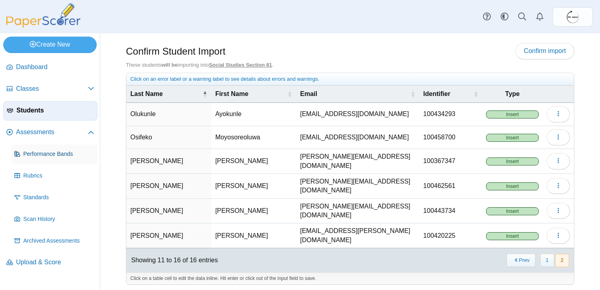
click at [44, 155] on span "Performance Bands" at bounding box center [58, 154] width 71 height 8
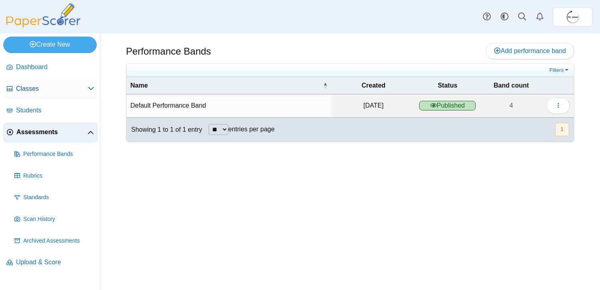
click at [37, 91] on span "Classes" at bounding box center [52, 88] width 72 height 9
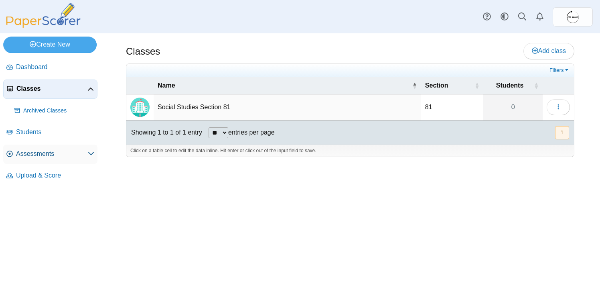
click at [91, 155] on use at bounding box center [91, 153] width 6 height 3
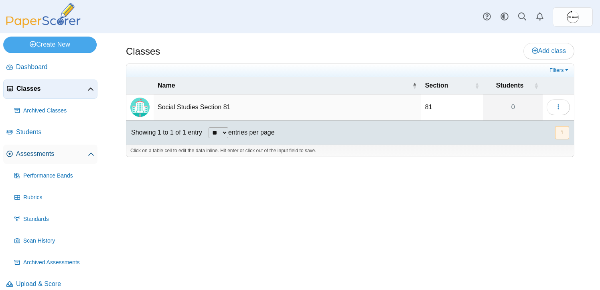
click at [55, 157] on span "Assessments" at bounding box center [52, 153] width 72 height 9
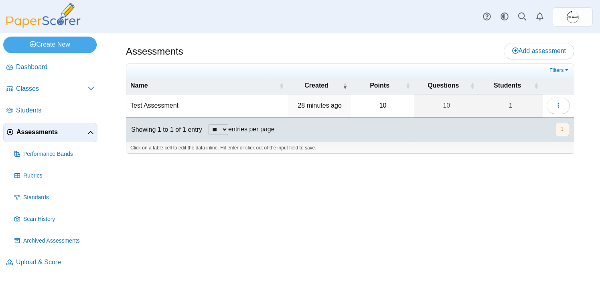
click at [169, 108] on td "Test Assessment" at bounding box center [207, 105] width 162 height 23
click at [566, 106] on button "button" at bounding box center [558, 106] width 23 height 16
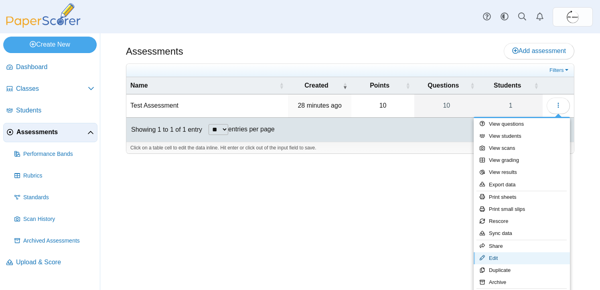
click at [499, 257] on link "Edit" at bounding box center [522, 258] width 96 height 12
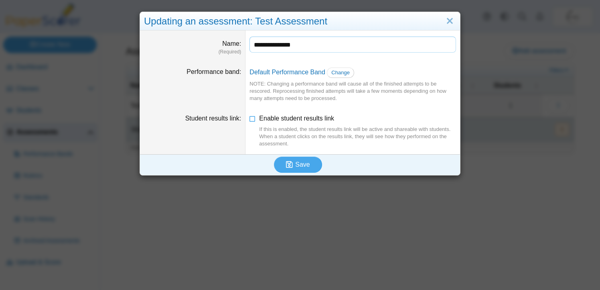
click at [312, 47] on input "**********" at bounding box center [353, 45] width 207 height 16
click at [342, 71] on span "Change" at bounding box center [341, 72] width 18 height 6
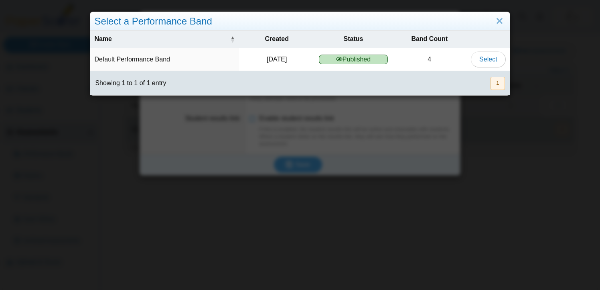
click at [358, 58] on span "Published" at bounding box center [353, 60] width 69 height 10
click at [485, 59] on span "Select" at bounding box center [489, 59] width 18 height 7
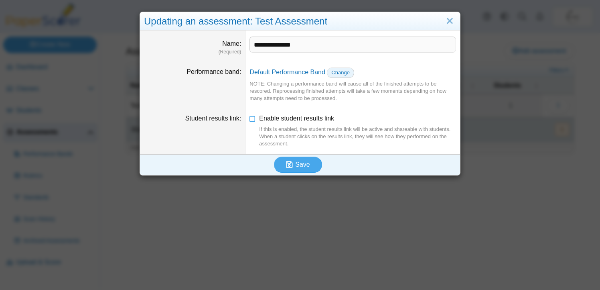
click at [345, 74] on span "Change" at bounding box center [341, 72] width 18 height 6
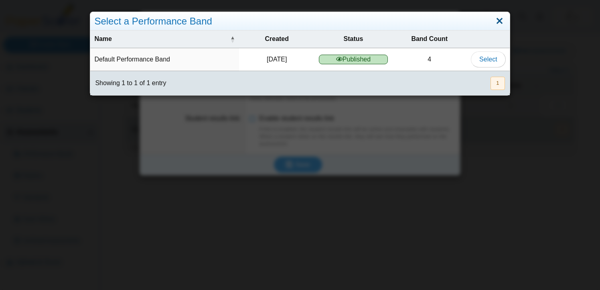
click at [504, 20] on link "Close" at bounding box center [500, 21] width 12 height 14
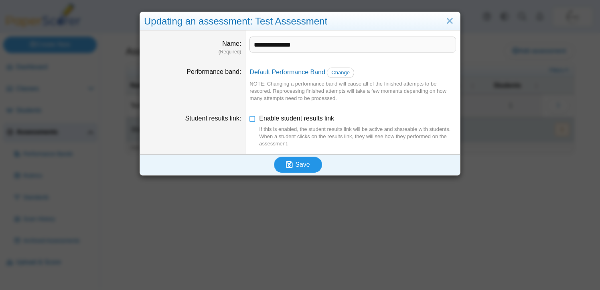
click at [296, 163] on span "Save" at bounding box center [302, 164] width 14 height 7
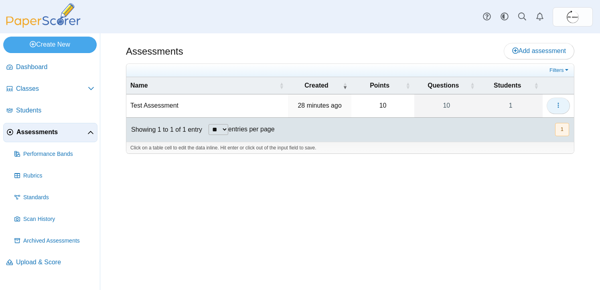
click at [557, 108] on icon "button" at bounding box center [558, 105] width 6 height 6
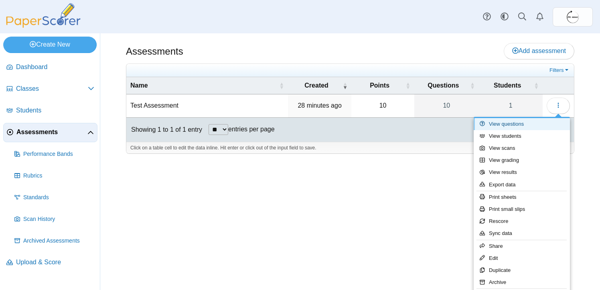
click at [521, 122] on link "View questions" at bounding box center [522, 124] width 96 height 12
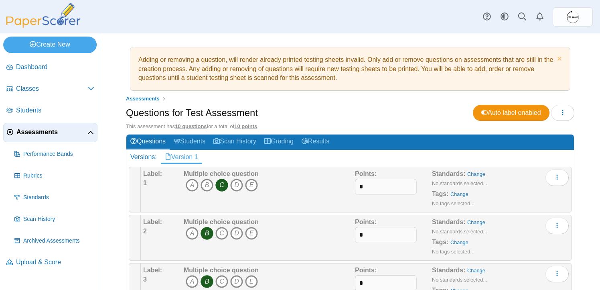
click at [77, 134] on span "Assessments" at bounding box center [51, 132] width 71 height 9
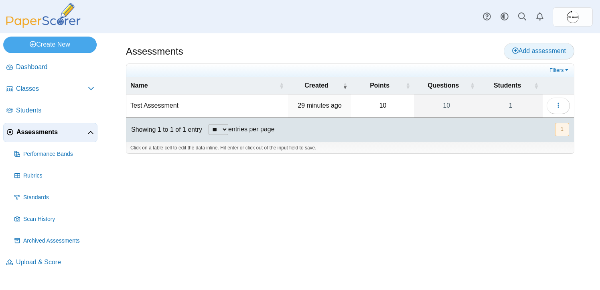
click at [534, 51] on span "Add assessment" at bounding box center [540, 50] width 54 height 7
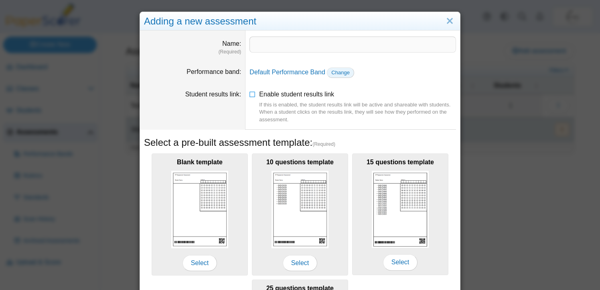
click at [349, 72] on span "Change" at bounding box center [341, 72] width 18 height 6
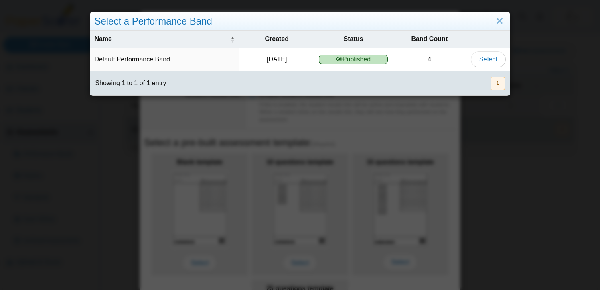
click at [344, 61] on span "Published" at bounding box center [353, 60] width 69 height 10
click at [486, 59] on span "Select" at bounding box center [489, 59] width 18 height 7
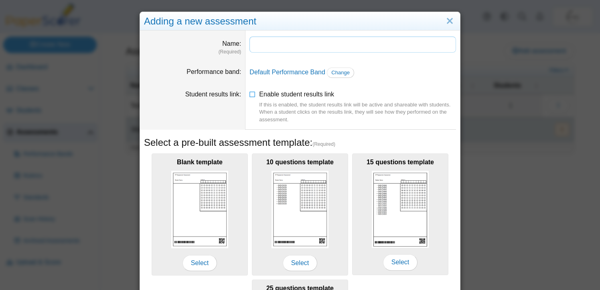
click at [285, 42] on input "Name" at bounding box center [353, 45] width 207 height 16
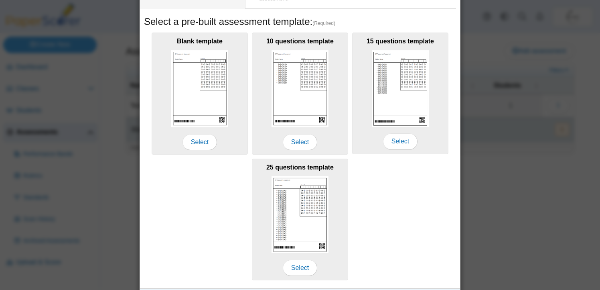
scroll to position [145, 0]
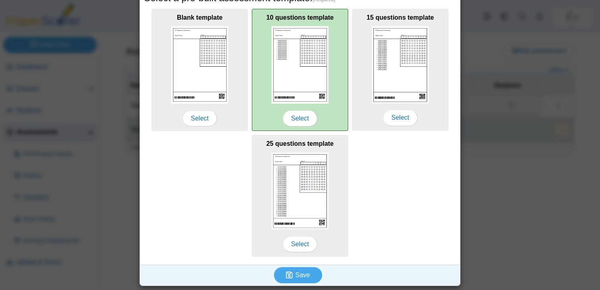
type input "*******"
click at [296, 97] on img at bounding box center [300, 64] width 57 height 77
click at [299, 118] on span "Select" at bounding box center [300, 118] width 35 height 16
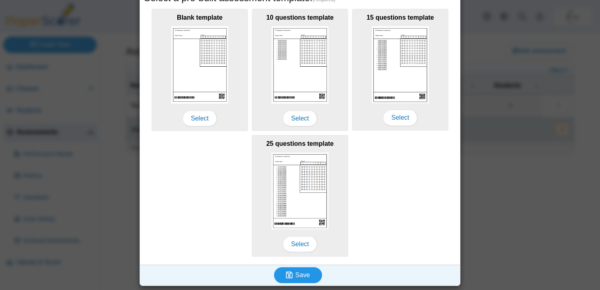
click at [301, 277] on span "Save" at bounding box center [302, 274] width 14 height 7
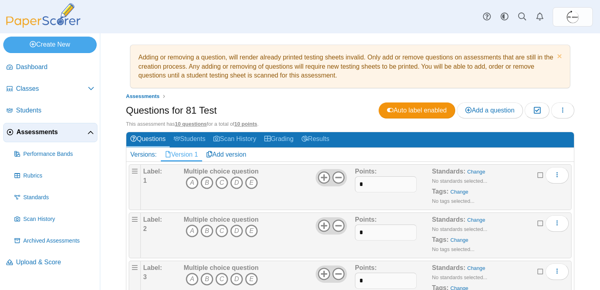
scroll to position [6, 0]
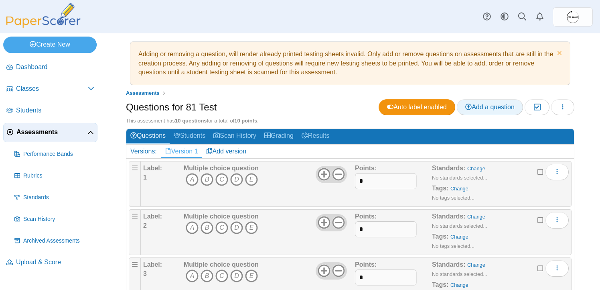
click at [496, 106] on span "Add a question" at bounding box center [490, 107] width 49 height 7
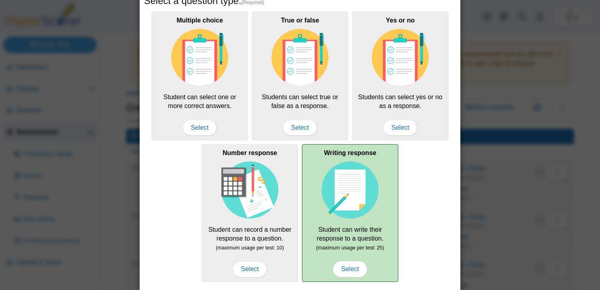
scroll to position [42, 0]
click at [350, 236] on div "Writing response Student can write their response to a question. (maximum usage…" at bounding box center [350, 212] width 96 height 137
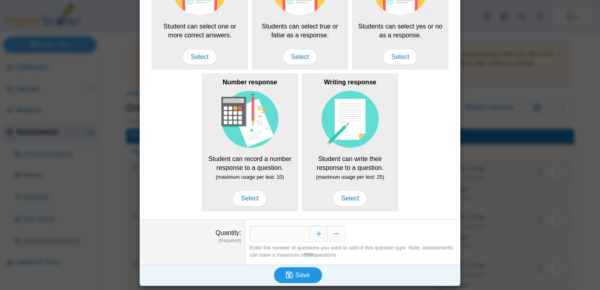
click at [305, 278] on button "Save" at bounding box center [298, 275] width 48 height 16
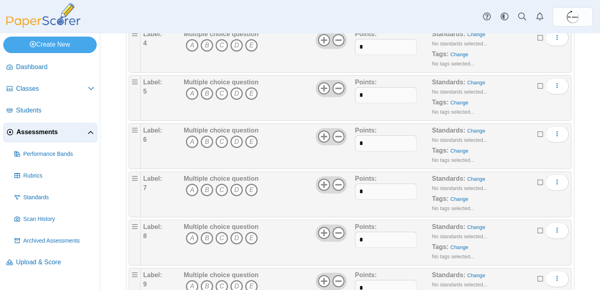
scroll to position [375, 0]
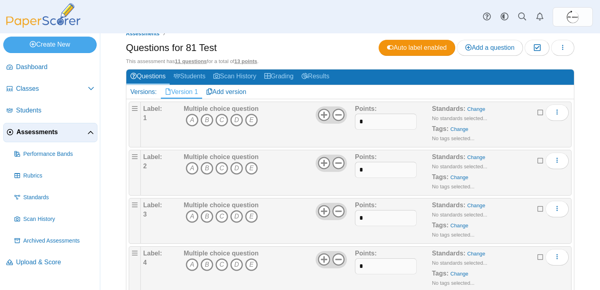
scroll to position [61, 0]
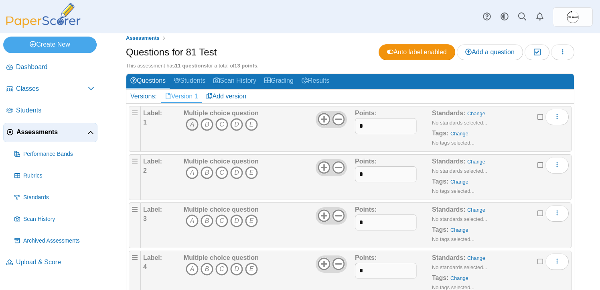
click at [193, 124] on icon "A" at bounding box center [192, 124] width 13 height 13
click at [193, 172] on icon "A" at bounding box center [192, 172] width 13 height 13
click at [190, 226] on icon "A" at bounding box center [192, 220] width 13 height 13
click at [193, 269] on icon "A" at bounding box center [192, 268] width 13 height 13
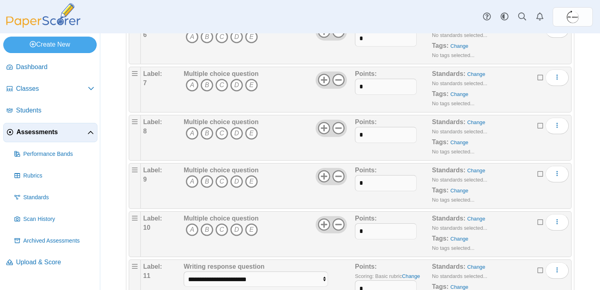
scroll to position [423, 0]
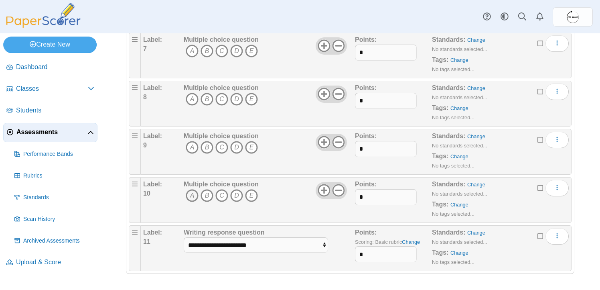
click at [194, 196] on icon "A" at bounding box center [192, 195] width 13 height 13
click at [191, 148] on icon "A" at bounding box center [192, 147] width 13 height 13
click at [193, 100] on icon "A" at bounding box center [192, 99] width 13 height 13
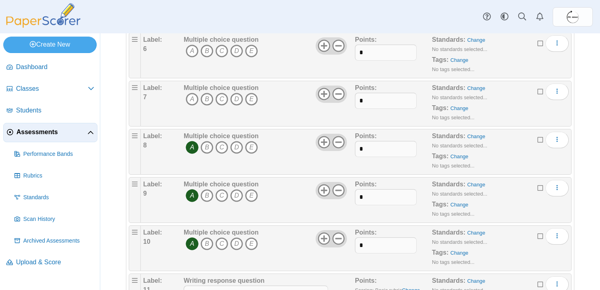
scroll to position [365, 0]
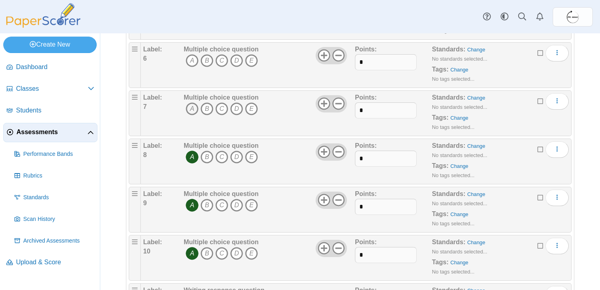
click at [193, 106] on icon "A" at bounding box center [192, 108] width 13 height 13
click at [193, 59] on icon "A" at bounding box center [192, 60] width 13 height 13
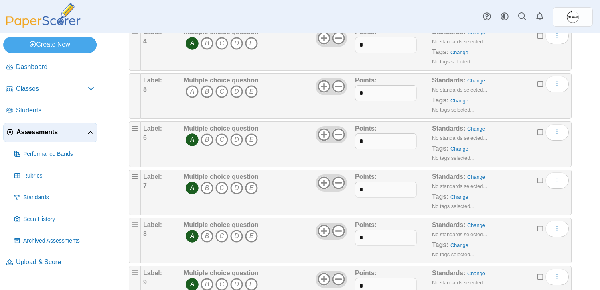
scroll to position [258, 0]
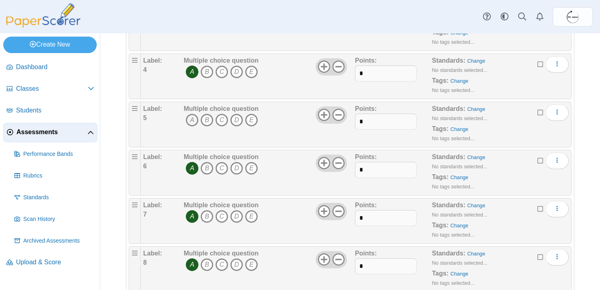
click at [193, 123] on icon "A" at bounding box center [192, 120] width 13 height 13
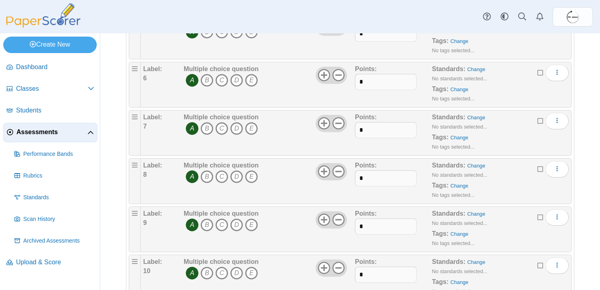
scroll to position [423, 0]
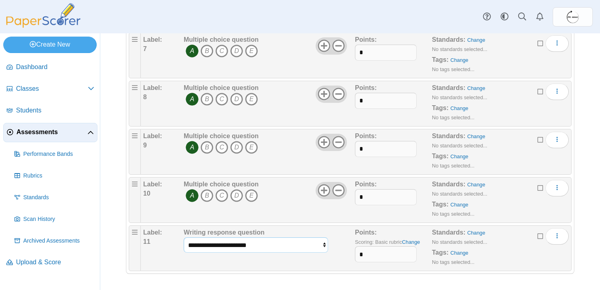
click at [292, 246] on select "**********" at bounding box center [256, 244] width 144 height 15
click at [184, 237] on select "**********" at bounding box center [256, 244] width 144 height 15
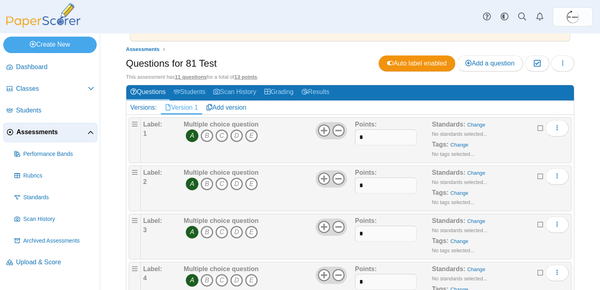
scroll to position [0, 0]
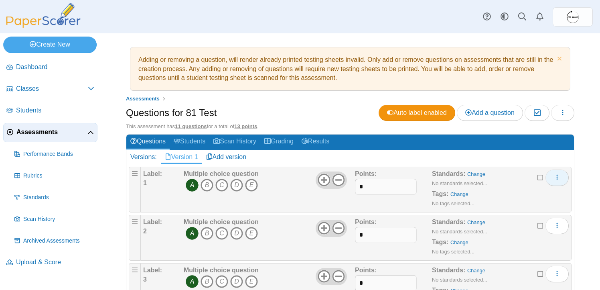
click at [559, 177] on icon "More options" at bounding box center [557, 177] width 6 height 6
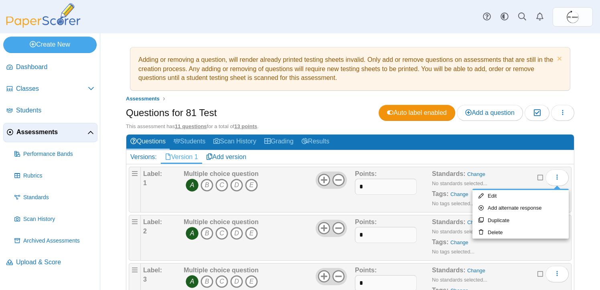
click at [583, 156] on div "Adding or removing a question, will render already printed testing sheets inval…" at bounding box center [350, 161] width 500 height 256
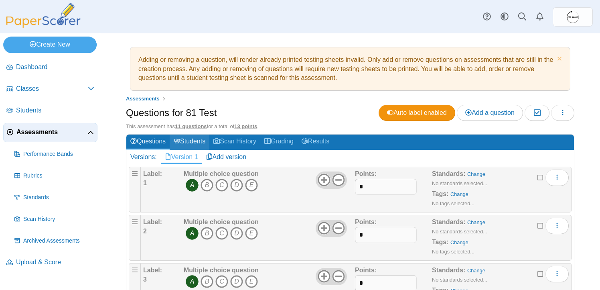
click at [195, 137] on link "Students" at bounding box center [190, 141] width 40 height 15
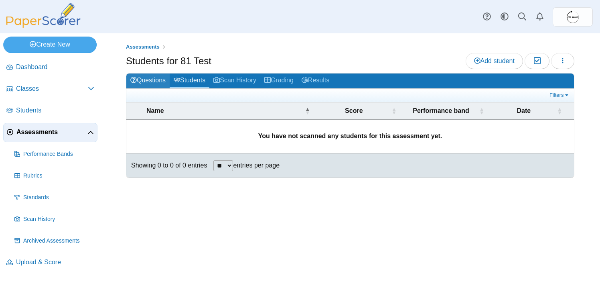
click at [151, 78] on link "Questions" at bounding box center [147, 80] width 43 height 15
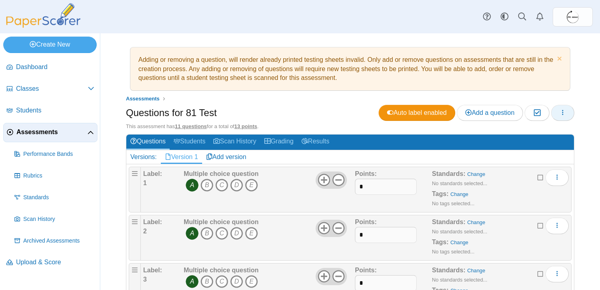
click at [566, 114] on icon "button" at bounding box center [563, 112] width 6 height 6
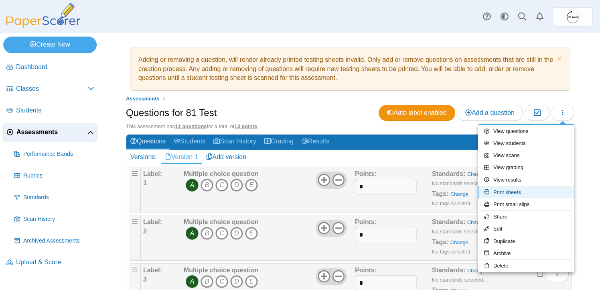
click at [517, 191] on link "Print sheets" at bounding box center [526, 192] width 96 height 12
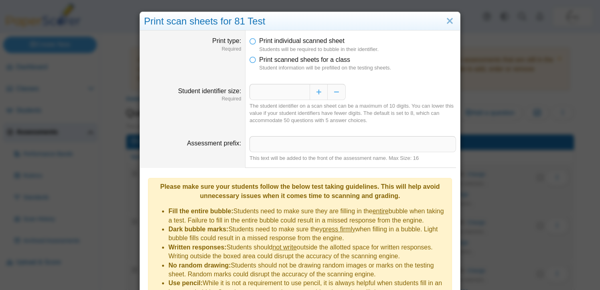
click at [256, 61] on li "Print scanned sheets for a class Student information will be prefilled on the t…" at bounding box center [353, 63] width 207 height 16
click at [250, 61] on icon at bounding box center [253, 58] width 6 height 6
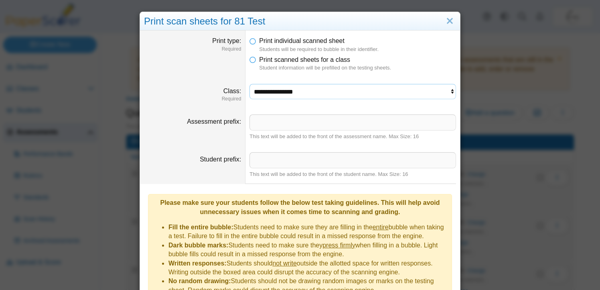
click at [315, 90] on select "**********" at bounding box center [353, 91] width 207 height 15
select select "**********"
click at [250, 84] on select "**********" at bounding box center [353, 91] width 207 height 15
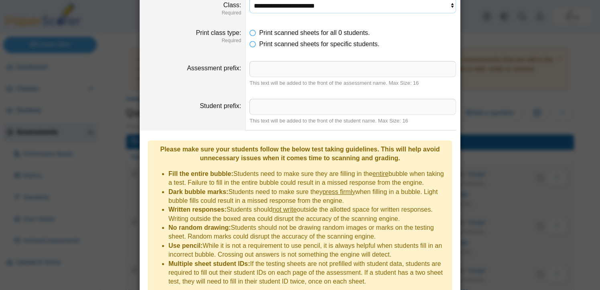
scroll to position [117, 0]
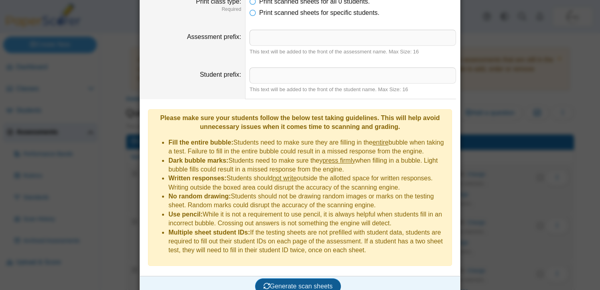
click at [307, 283] on span "Generate scan sheets" at bounding box center [298, 286] width 69 height 7
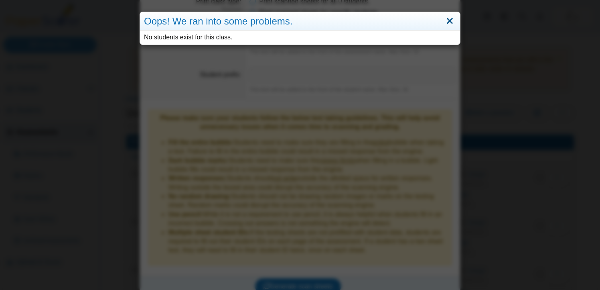
click at [449, 20] on link "Close" at bounding box center [450, 21] width 12 height 14
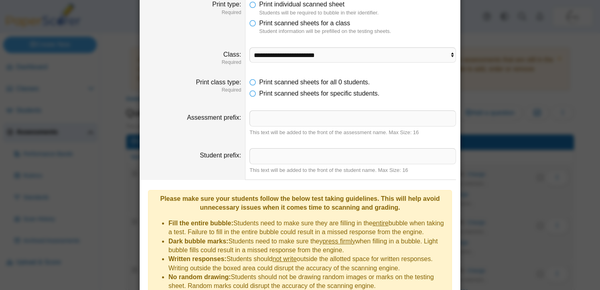
scroll to position [0, 0]
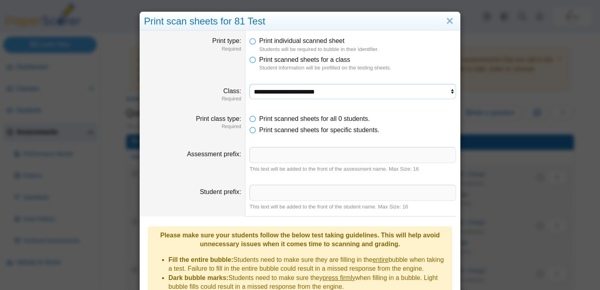
click at [340, 94] on select "**********" at bounding box center [353, 91] width 207 height 15
click at [250, 84] on select "**********" at bounding box center [353, 91] width 207 height 15
click at [250, 131] on icon at bounding box center [253, 129] width 6 height 6
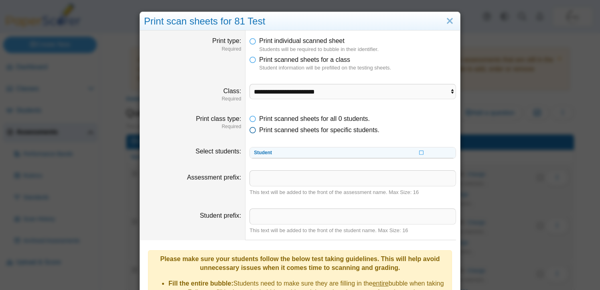
scroll to position [2, 0]
click at [281, 150] on th "Student" at bounding box center [319, 151] width 138 height 11
click at [285, 155] on th "Student" at bounding box center [319, 151] width 138 height 11
click at [419, 152] on icon at bounding box center [421, 150] width 5 height 4
click at [421, 152] on icon at bounding box center [421, 150] width 5 height 4
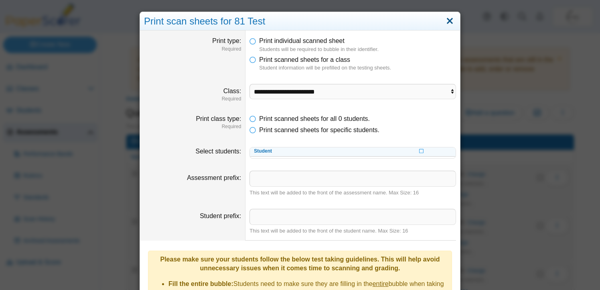
click at [451, 22] on link "Close" at bounding box center [450, 21] width 12 height 14
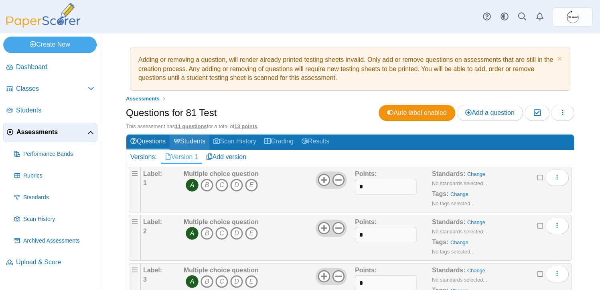
click at [201, 143] on link "Students" at bounding box center [190, 141] width 40 height 15
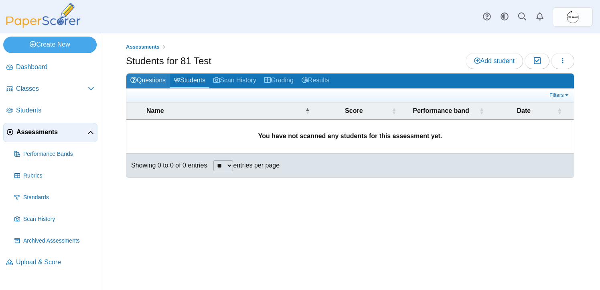
click at [159, 79] on link "Questions" at bounding box center [147, 80] width 43 height 15
